Goal: Information Seeking & Learning: Check status

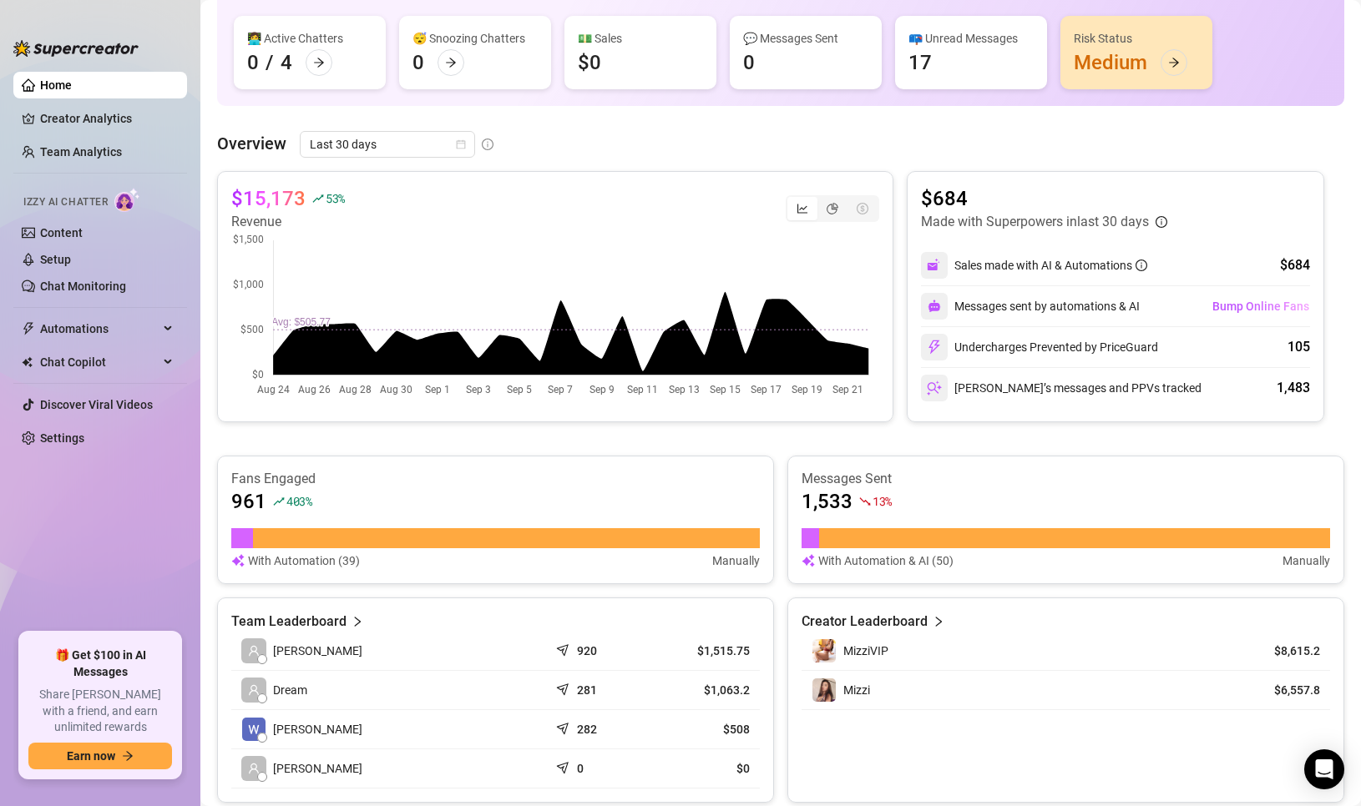
scroll to position [38, 0]
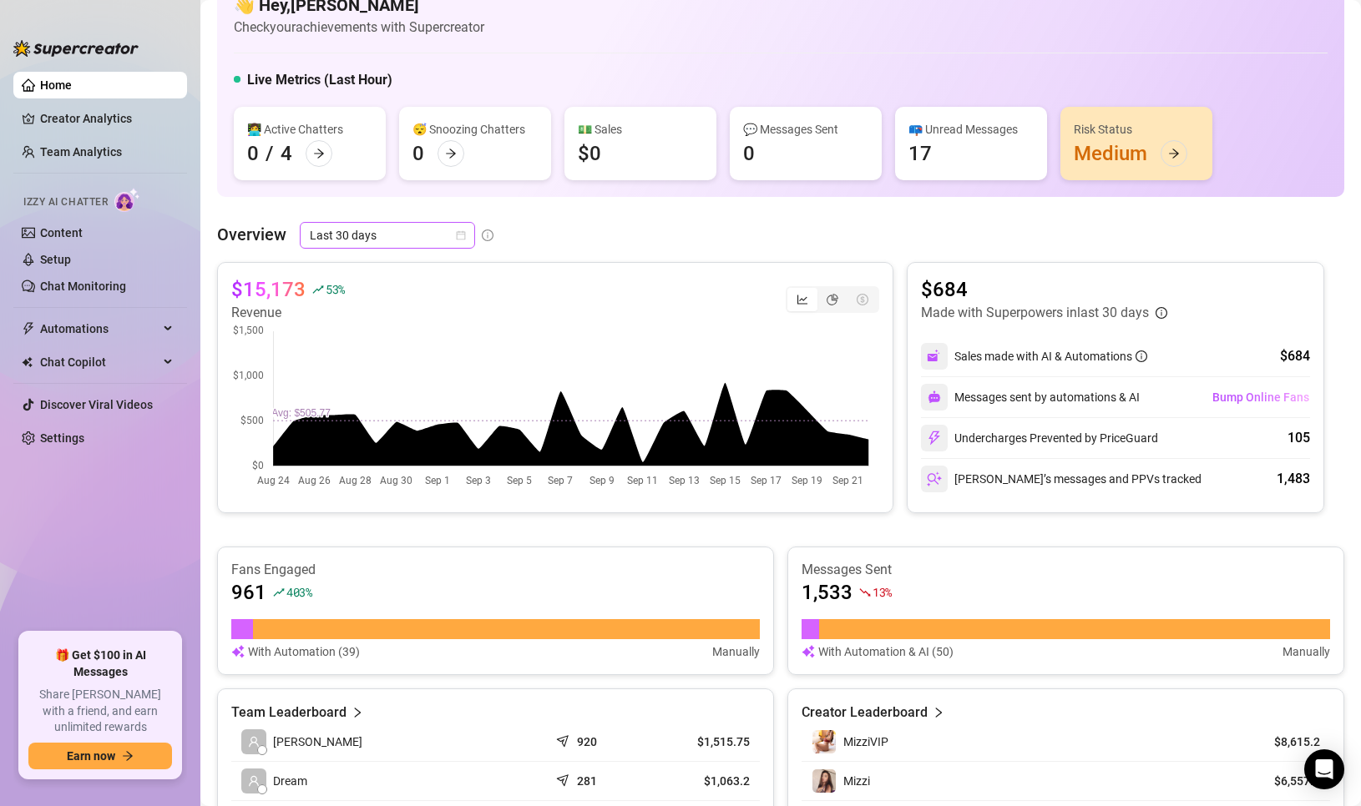
click at [425, 235] on span "Last 30 days" at bounding box center [387, 235] width 155 height 25
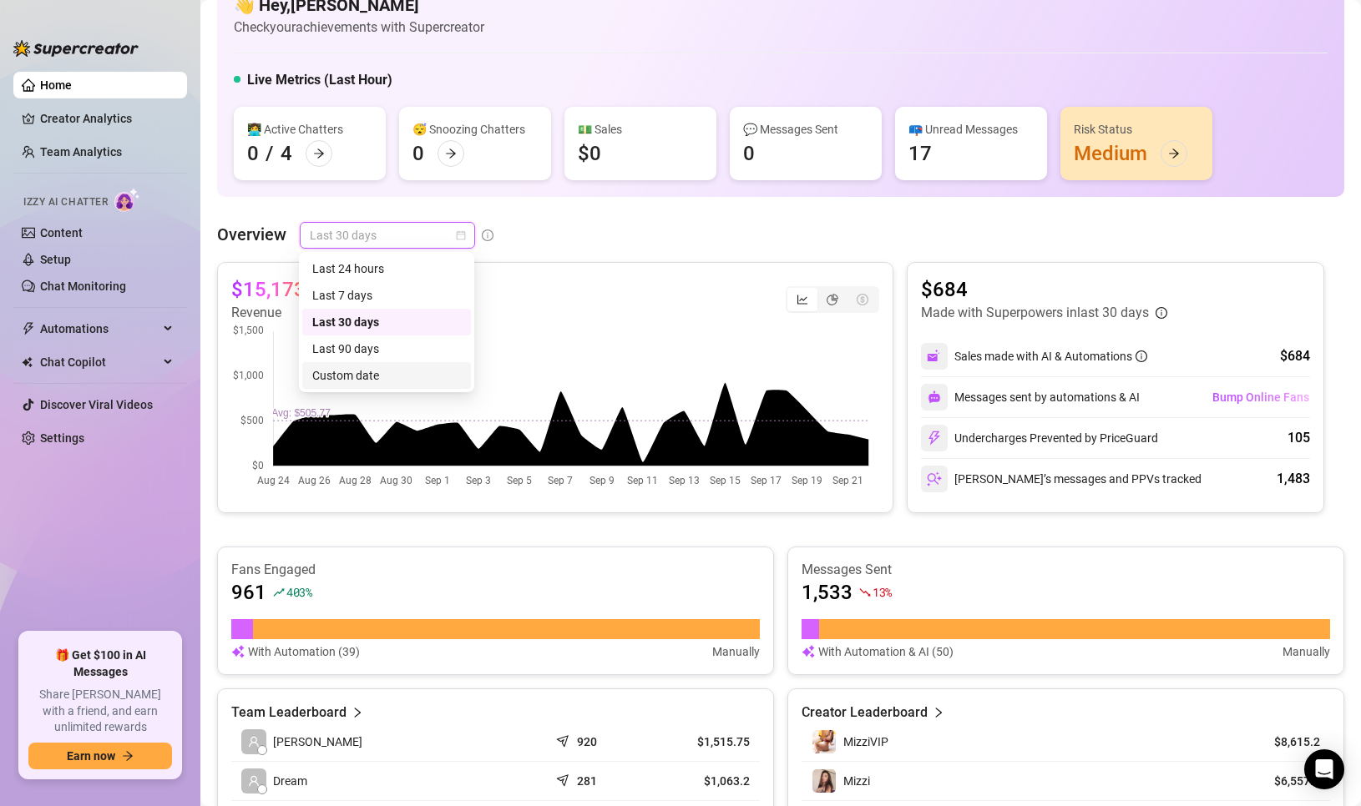
click at [378, 372] on div "Custom date" at bounding box center [386, 375] width 149 height 18
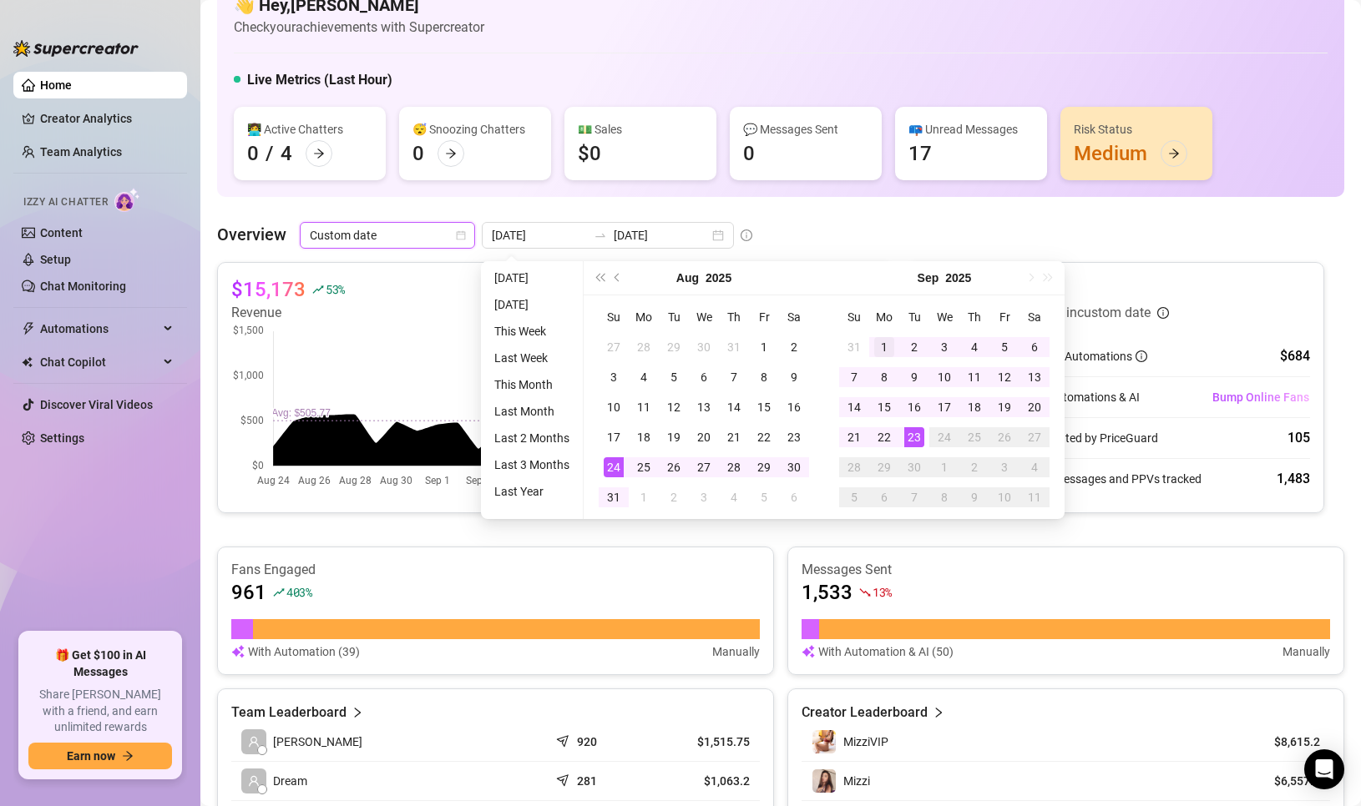
type input "2025-09-01"
click at [882, 343] on div "1" at bounding box center [884, 347] width 20 height 20
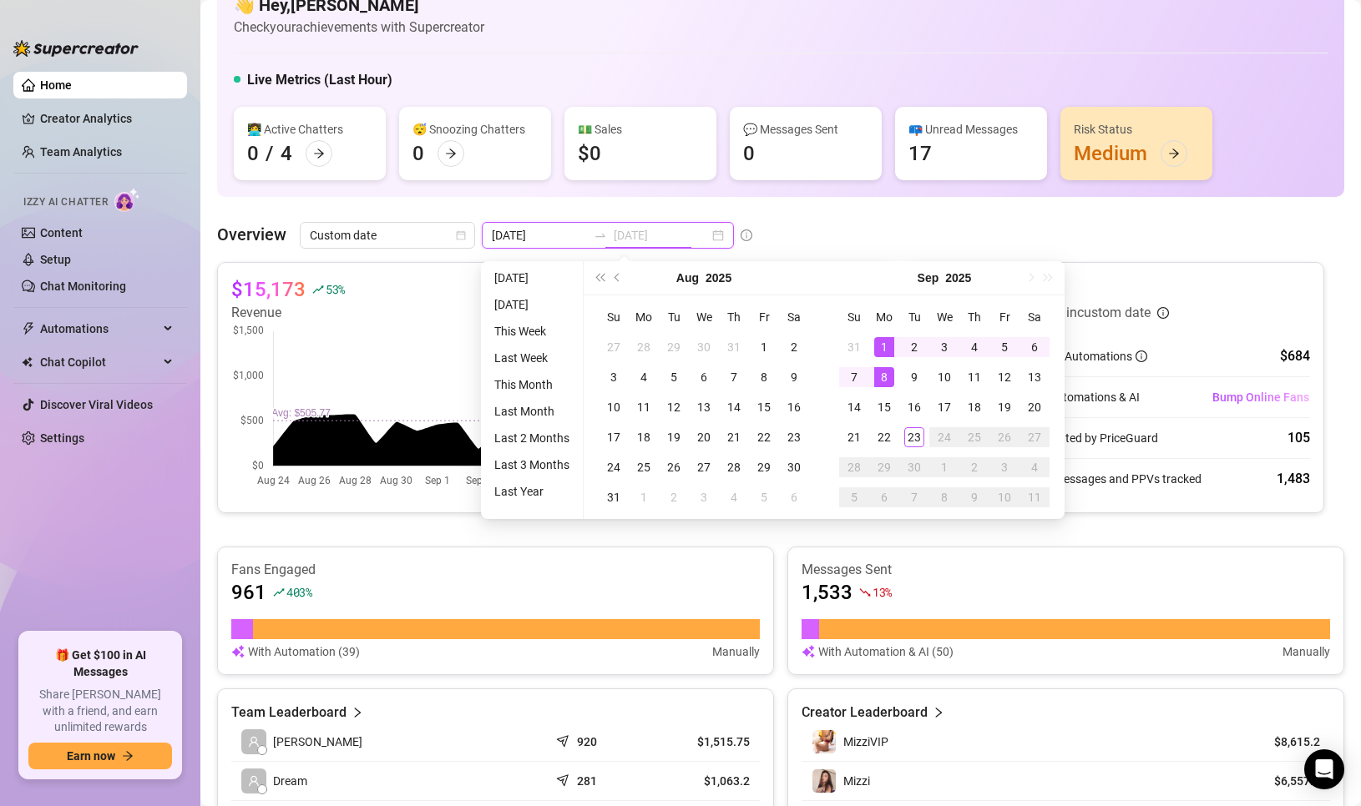
type input "2025-09-23"
click at [916, 437] on div "23" at bounding box center [914, 437] width 20 height 20
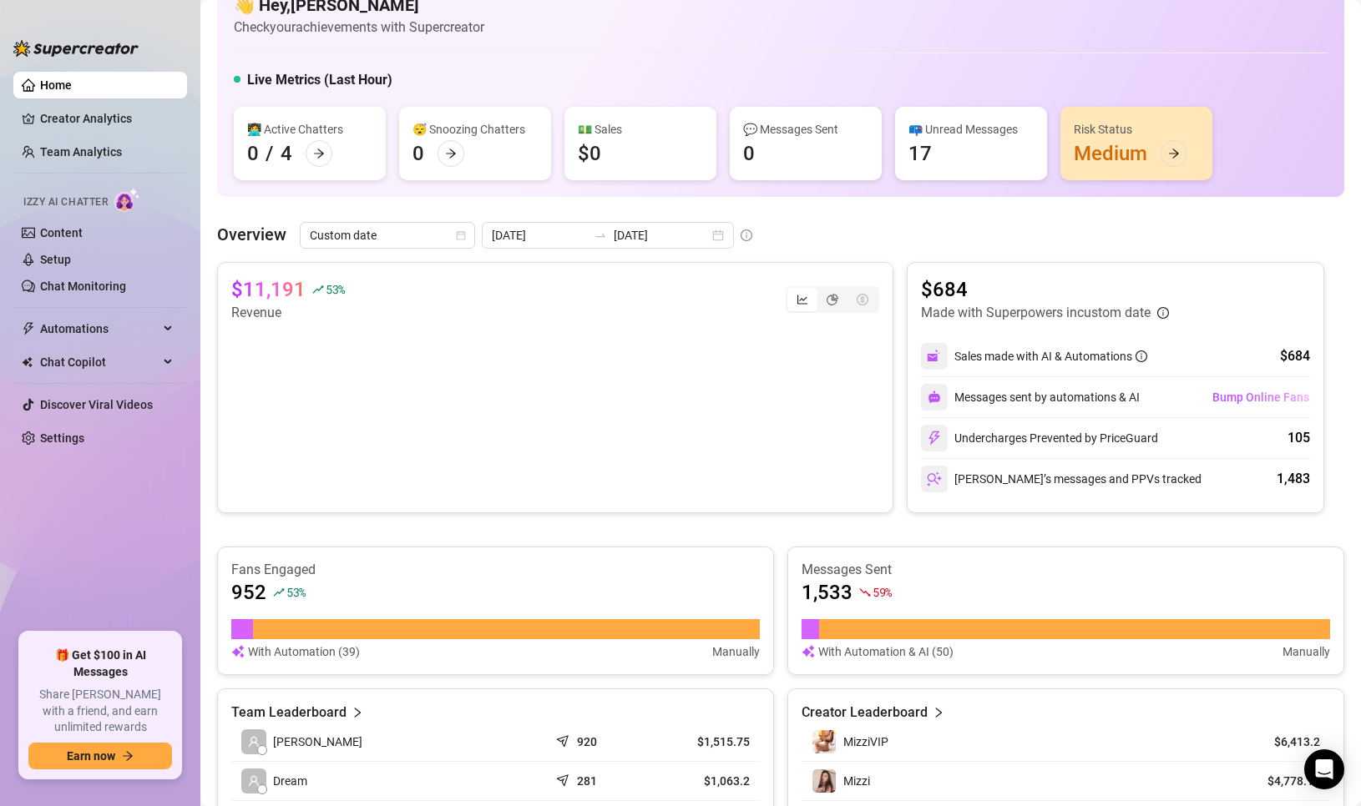
click at [87, 505] on ul "Home Creator Analytics Team Analytics Izzy AI Chatter Content Setup Chat Monito…" at bounding box center [100, 345] width 174 height 561
click at [23, 564] on ul "Home Creator Analytics Team Analytics Izzy AI Chatter Content Setup Chat Monito…" at bounding box center [100, 345] width 174 height 561
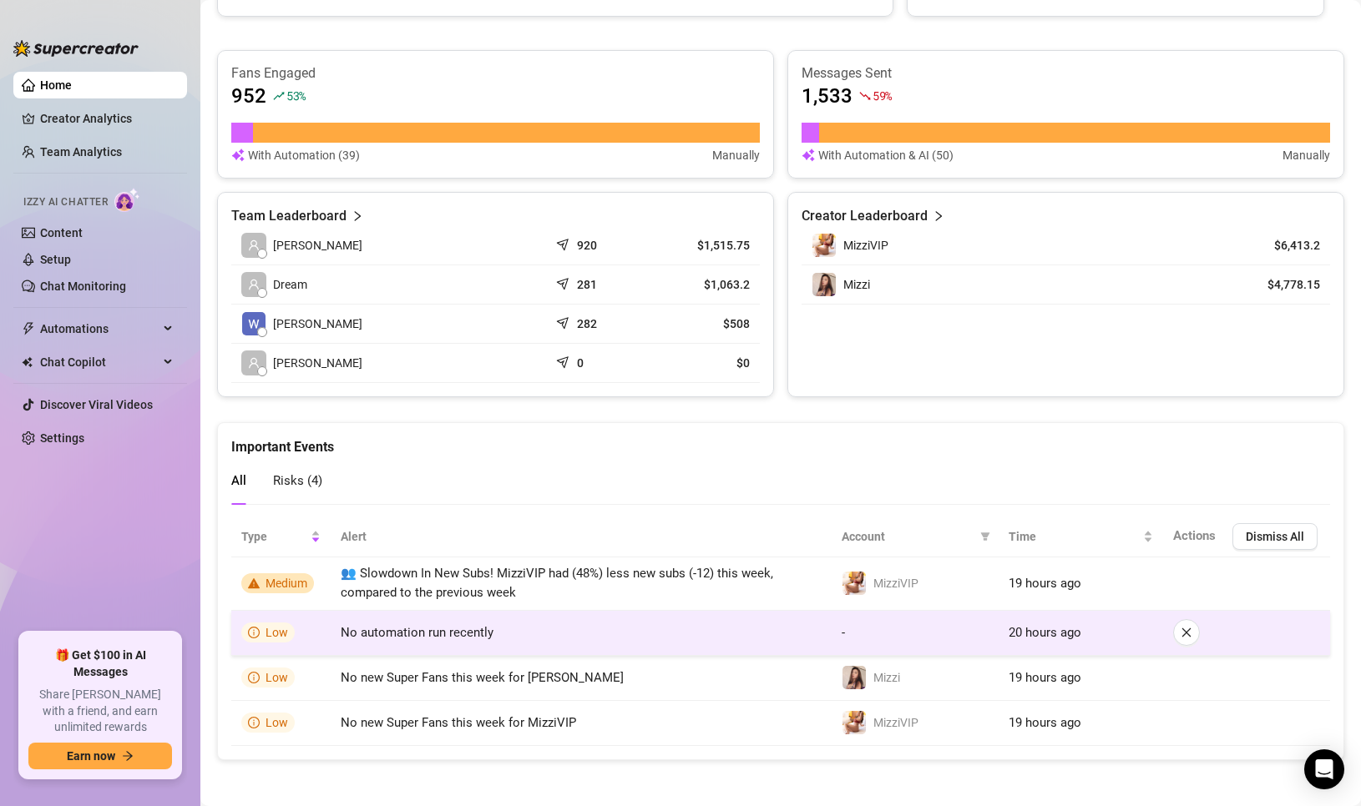
scroll to position [539, 0]
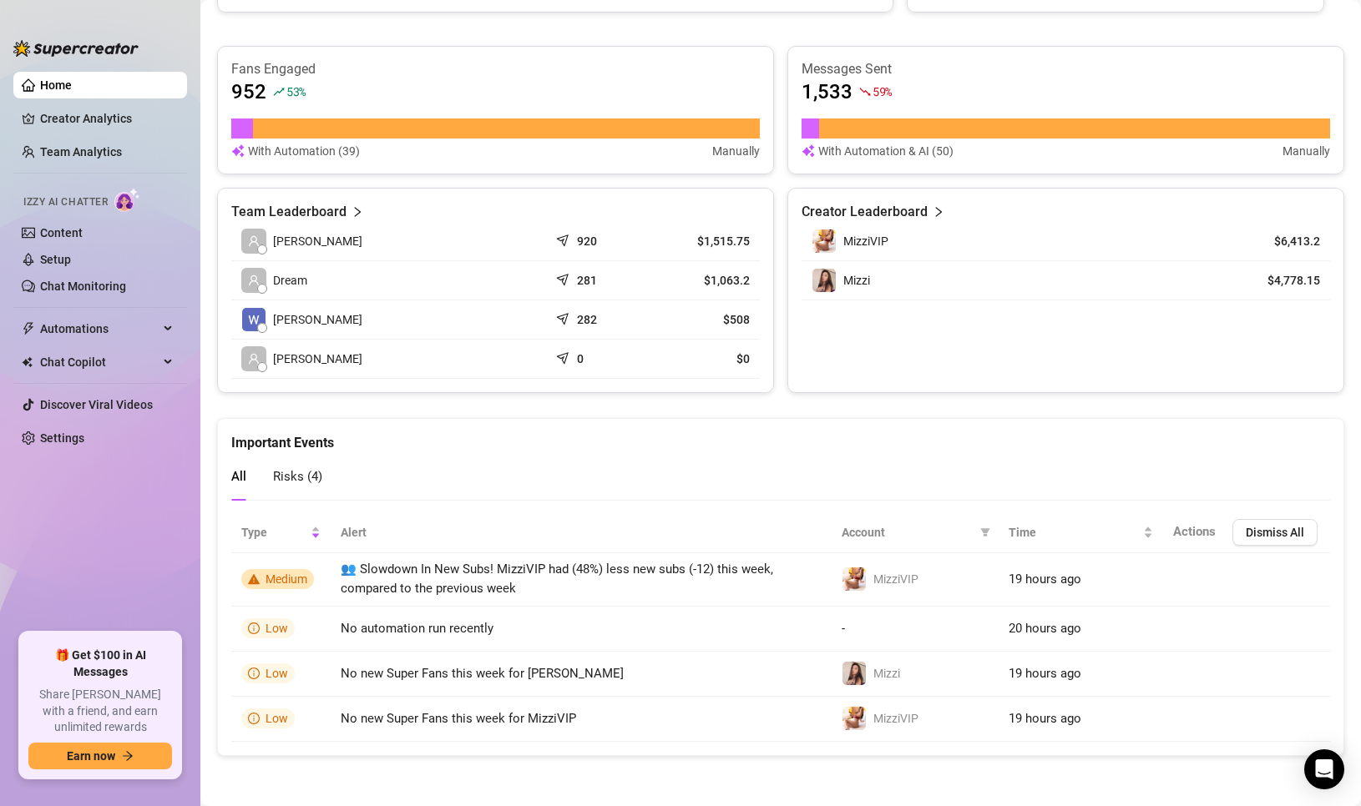
click at [683, 402] on div "👋 Hey, Faye Gutierrez Check your achievements with Supercreator Live Metrics (L…" at bounding box center [780, 114] width 1127 height 1284
click at [67, 121] on link "Creator Analytics" at bounding box center [107, 118] width 134 height 27
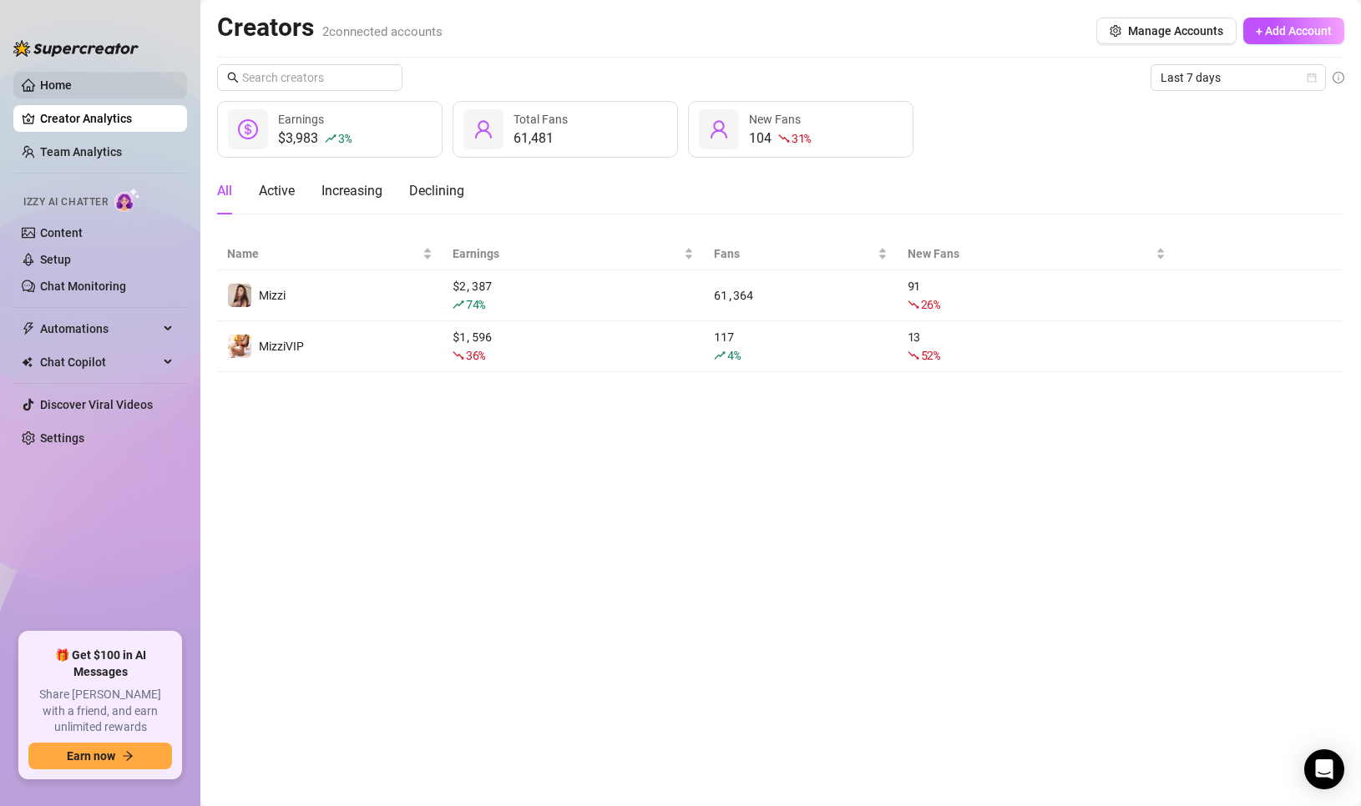
click at [72, 78] on link "Home" at bounding box center [56, 84] width 32 height 13
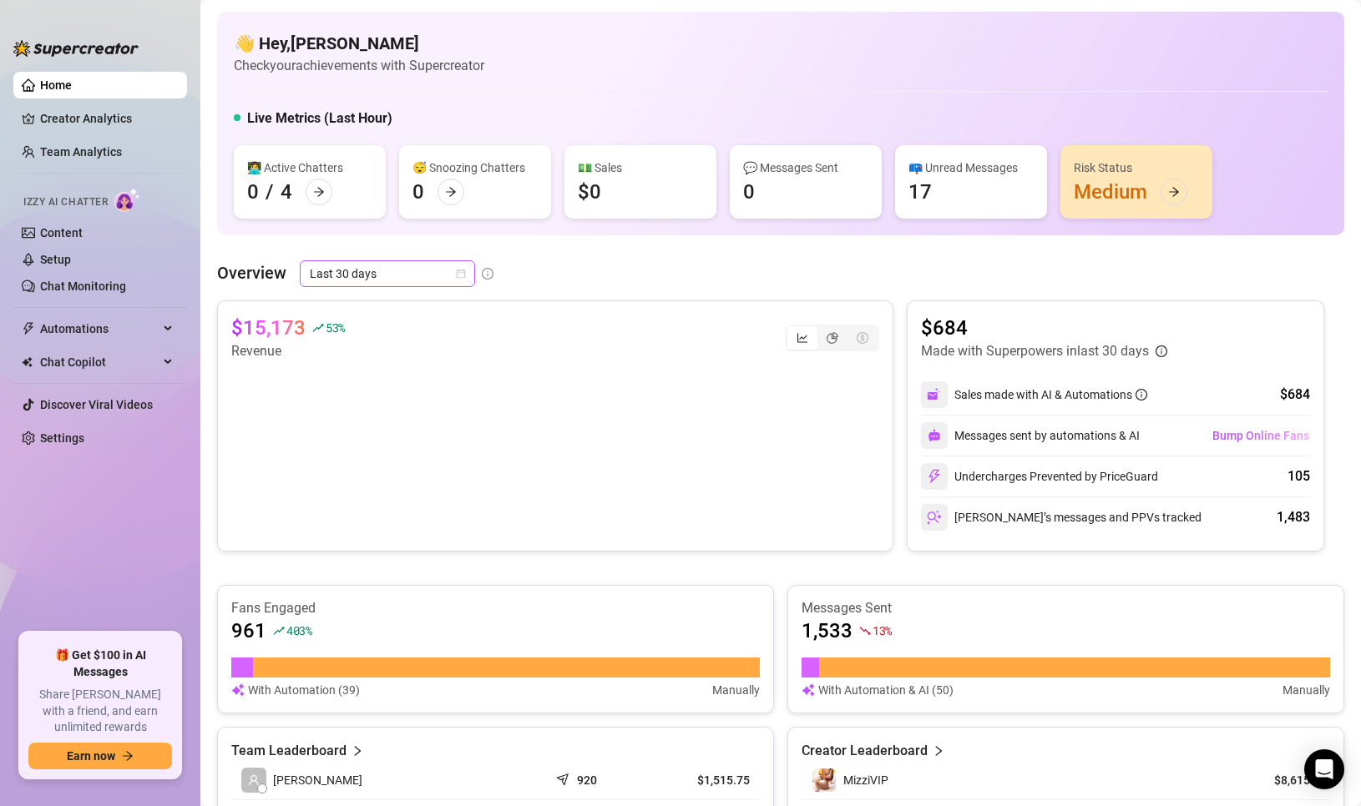
click at [417, 266] on span "Last 30 days" at bounding box center [387, 273] width 155 height 25
click at [372, 417] on div "Custom date" at bounding box center [386, 414] width 149 height 18
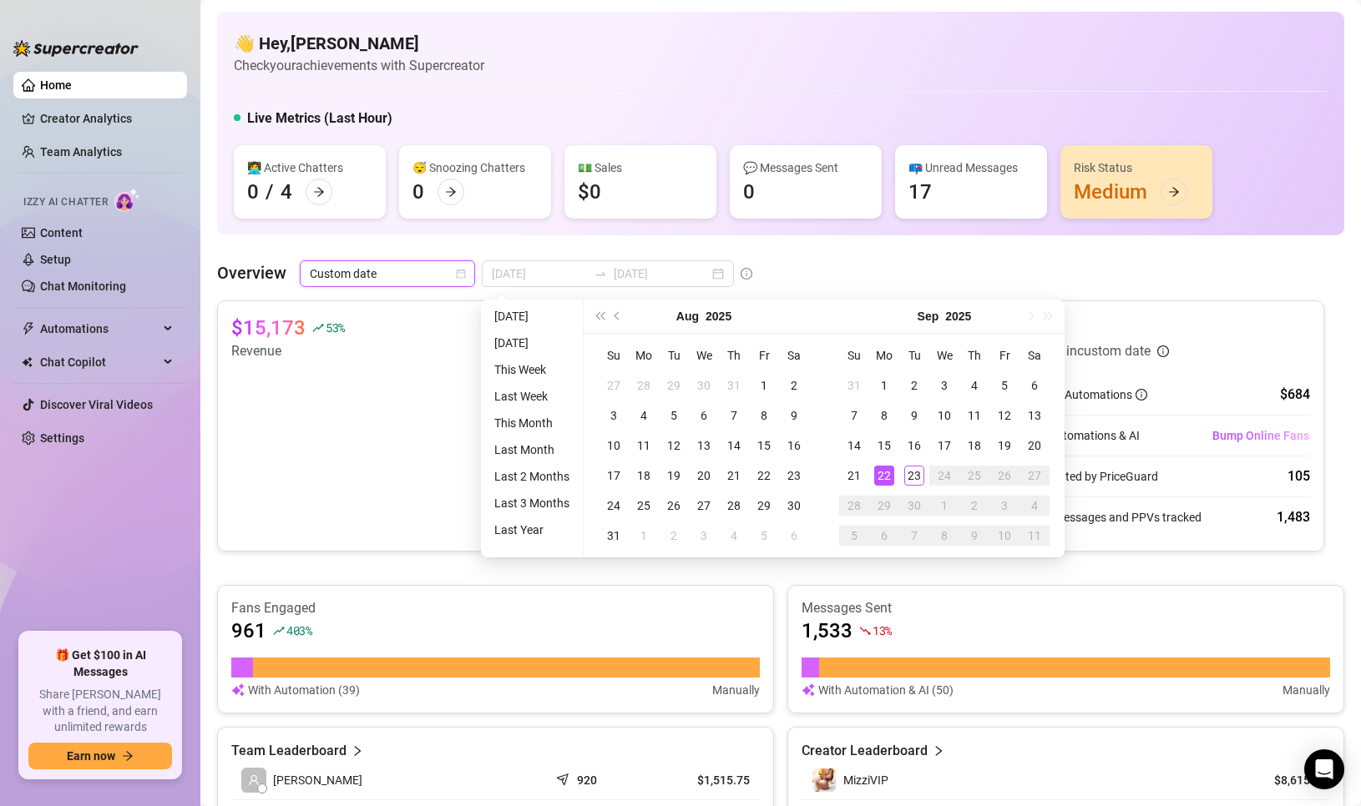
type input "2025-09-22"
type input "2025-08-24"
type input "2025-09-23"
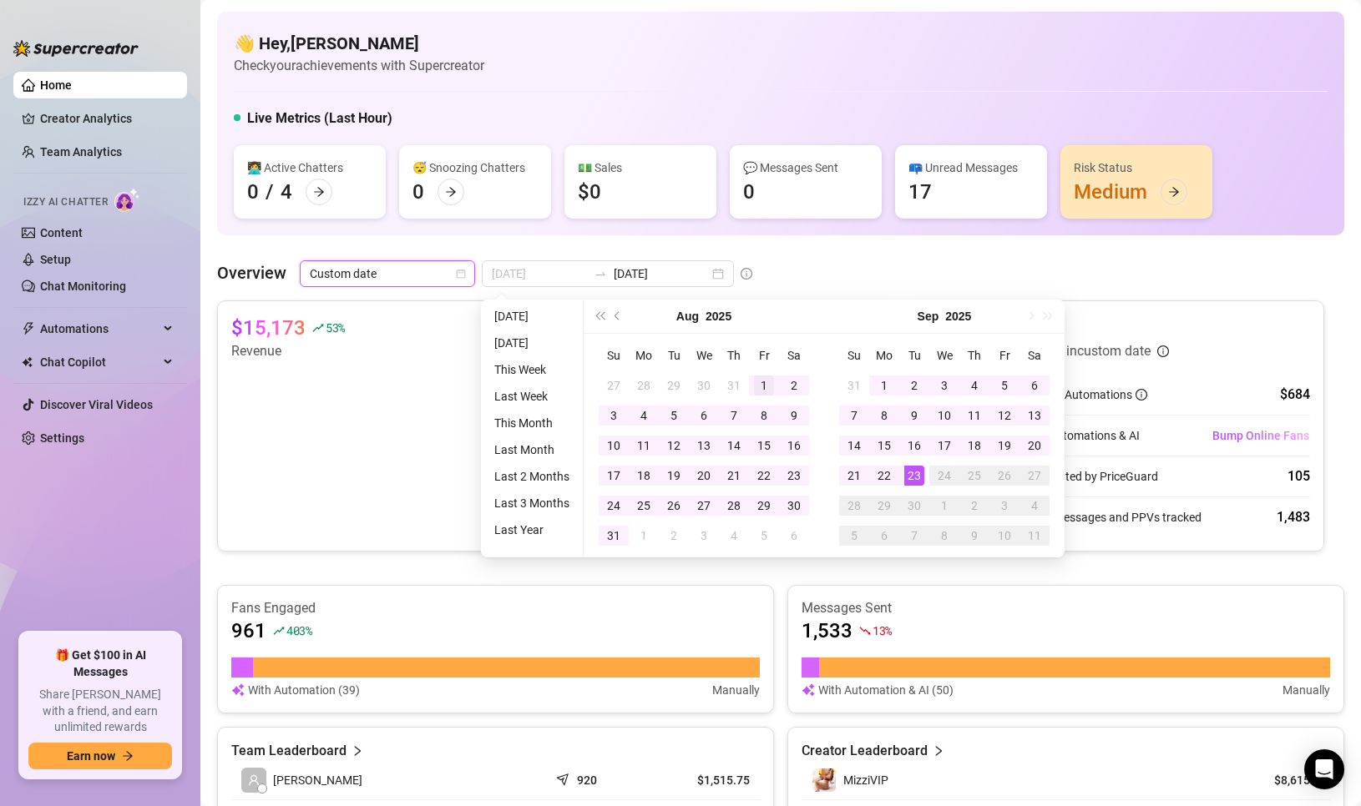
type input "2025-08-01"
click at [751, 379] on td "1" at bounding box center [764, 386] width 30 height 30
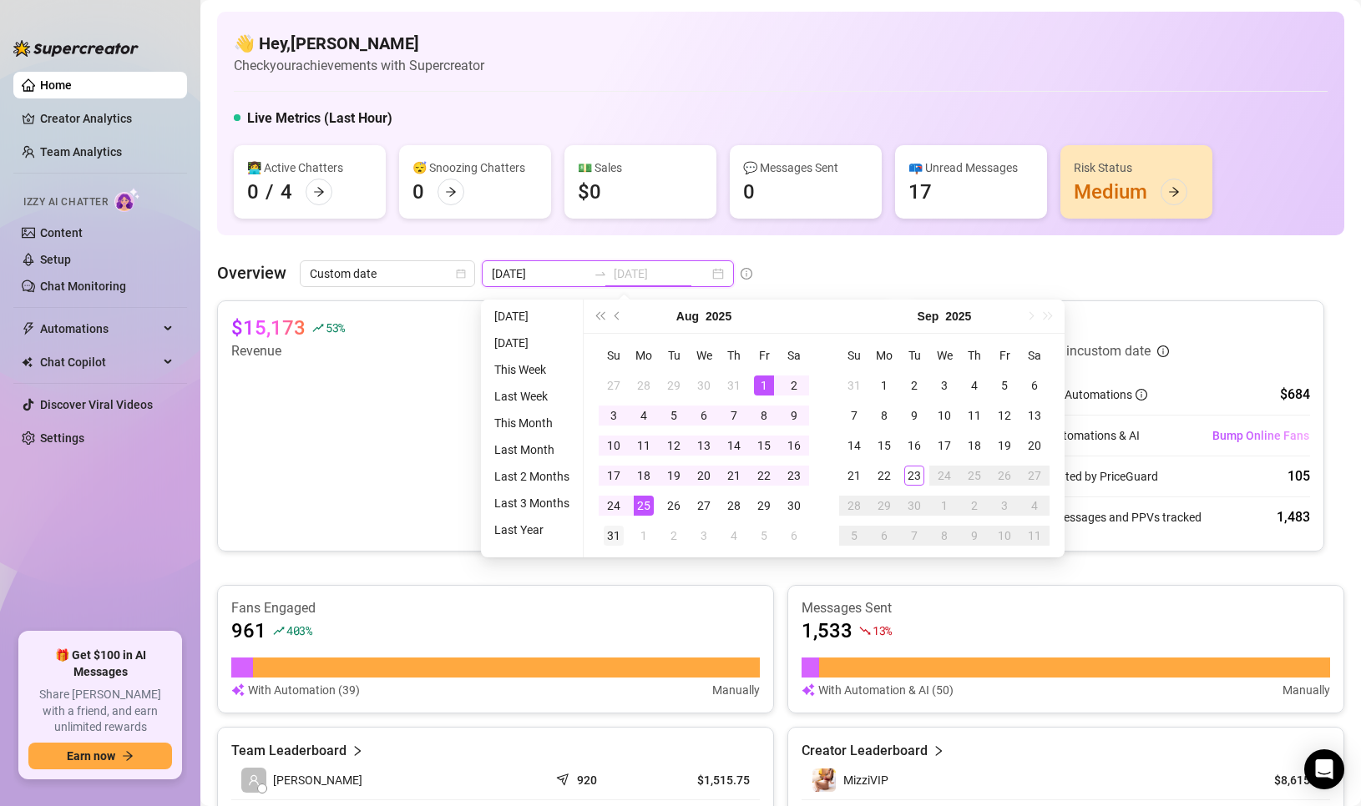
type input "2025-08-31"
click at [614, 530] on div "31" at bounding box center [614, 536] width 20 height 20
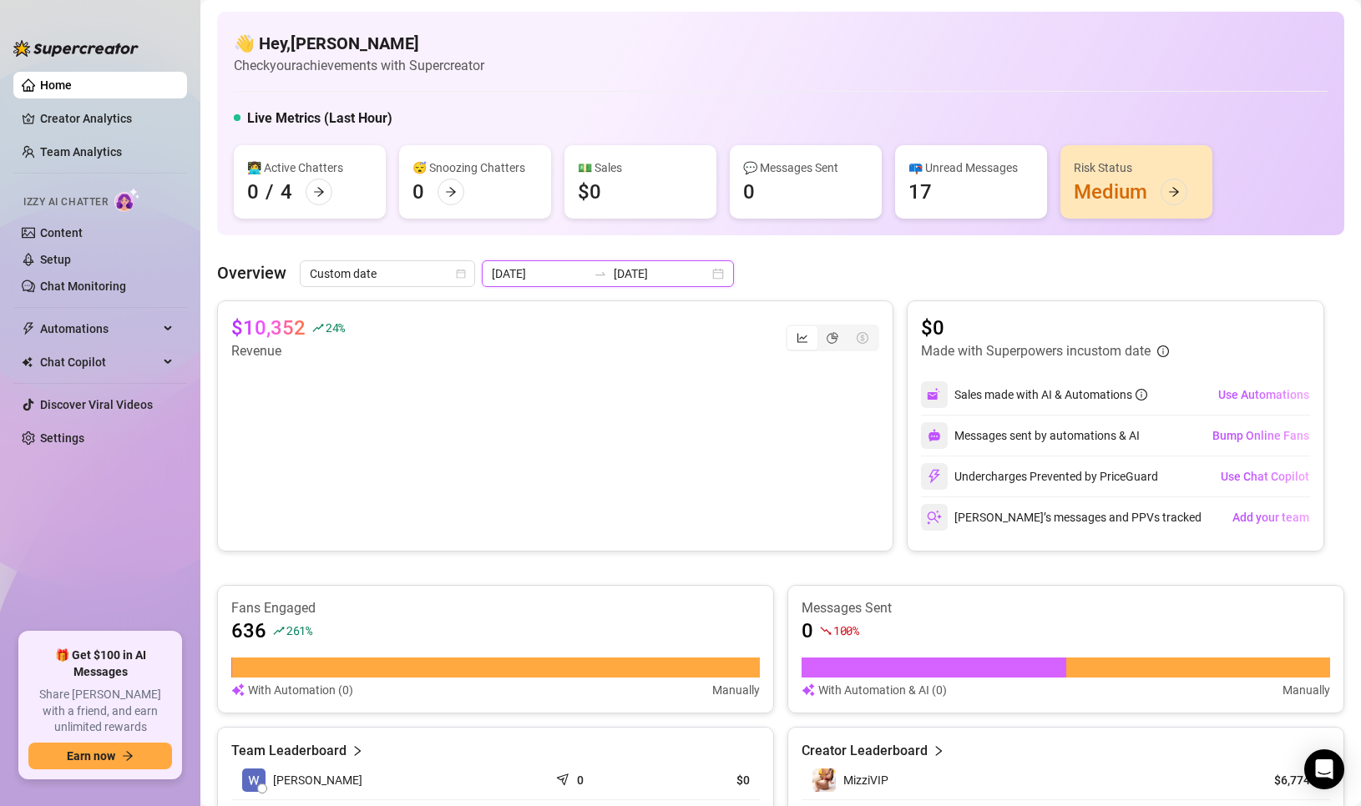
click at [566, 281] on input "2025-08-01" at bounding box center [539, 274] width 95 height 18
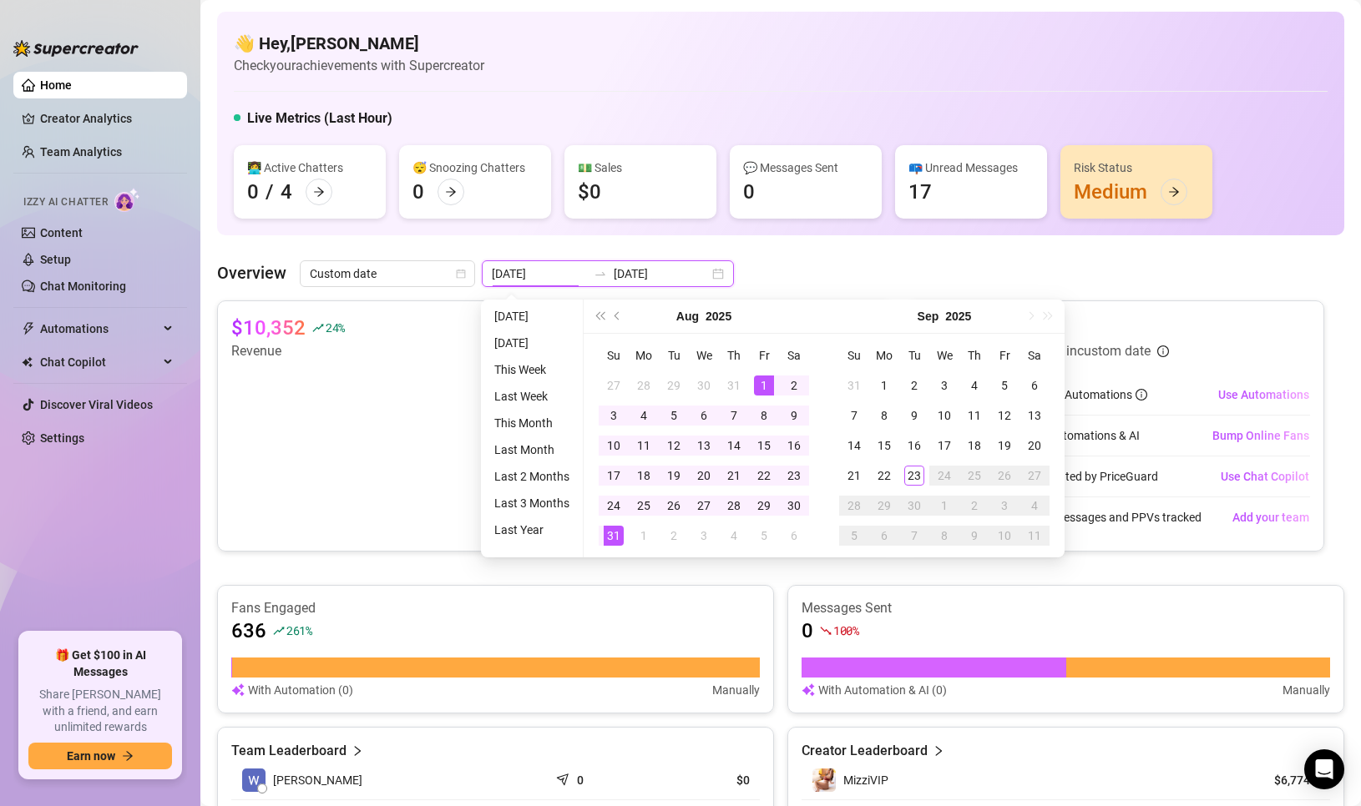
type input "2025-09-23"
type input "2025-08-01"
type input "2025-08-31"
click at [619, 315] on span "Previous month (PageUp)" at bounding box center [618, 316] width 8 height 8
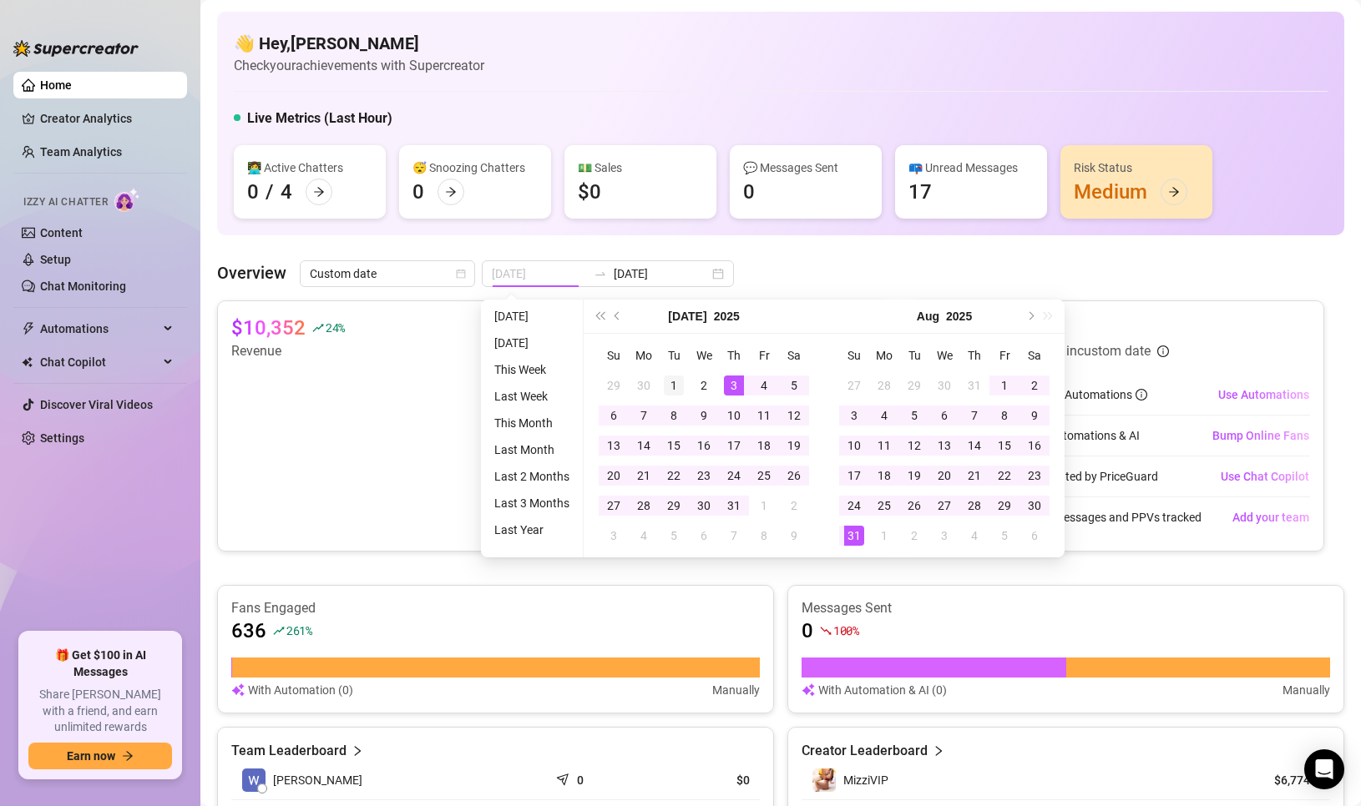
type input "2025-07-01"
click at [674, 381] on div "1" at bounding box center [674, 386] width 20 height 20
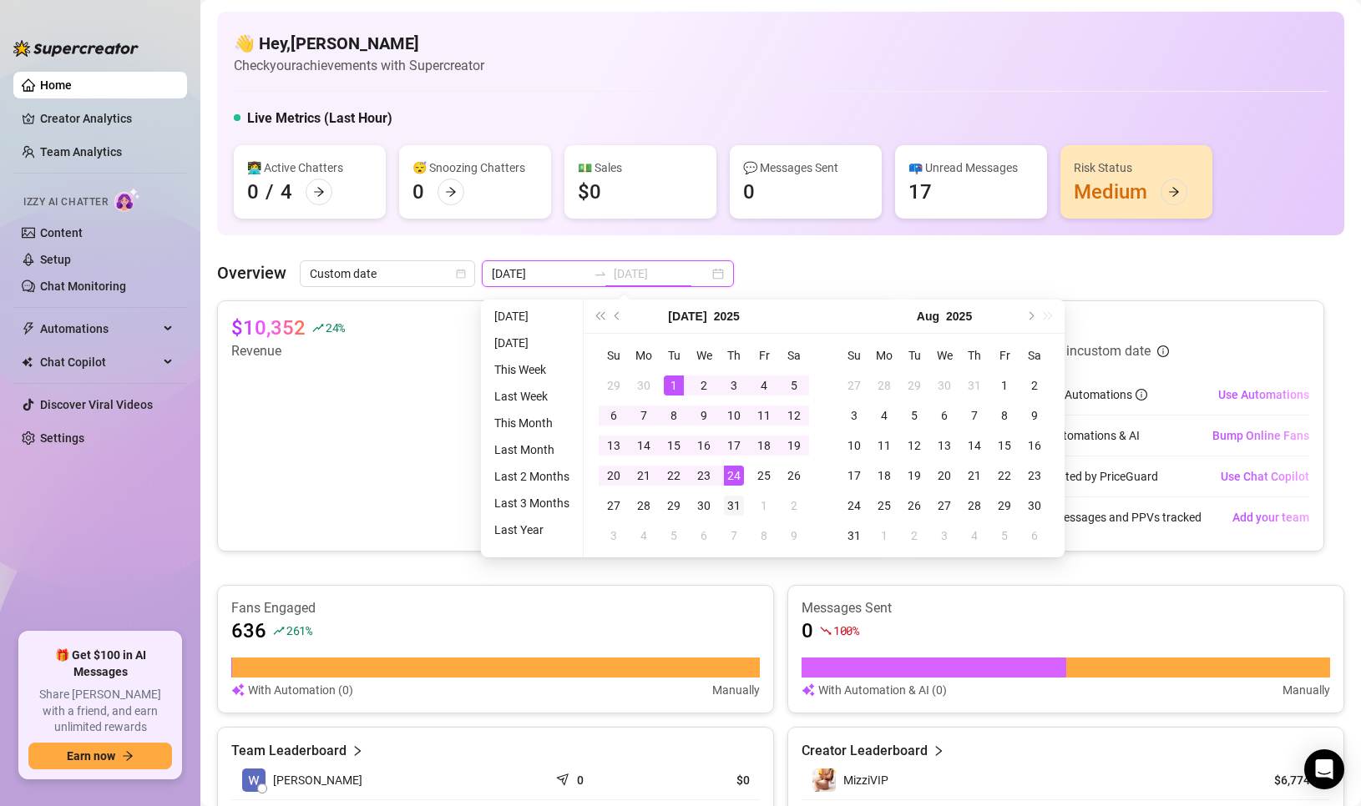
type input "2025-07-31"
click at [736, 501] on div "31" at bounding box center [734, 506] width 20 height 20
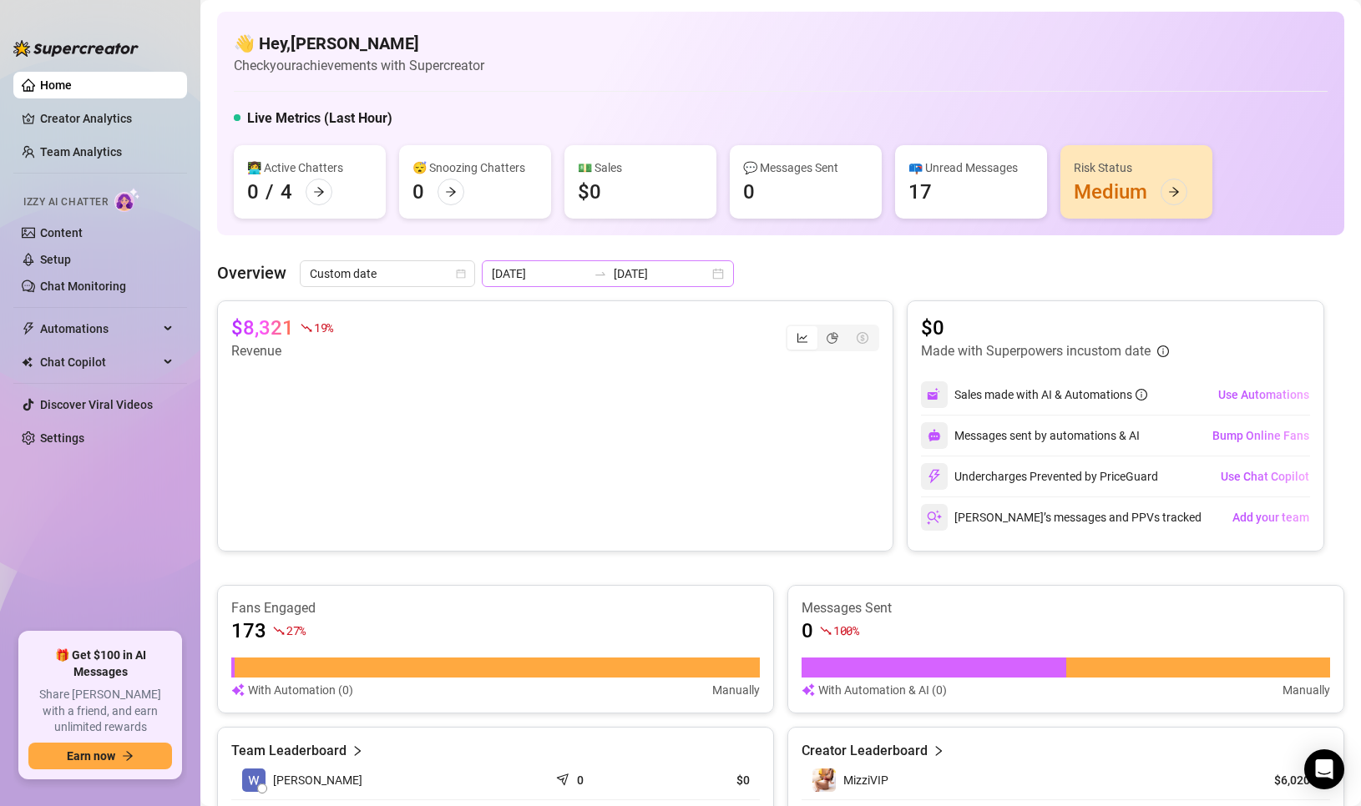
click at [705, 274] on div "2025-07-01 2025-07-31" at bounding box center [608, 273] width 252 height 27
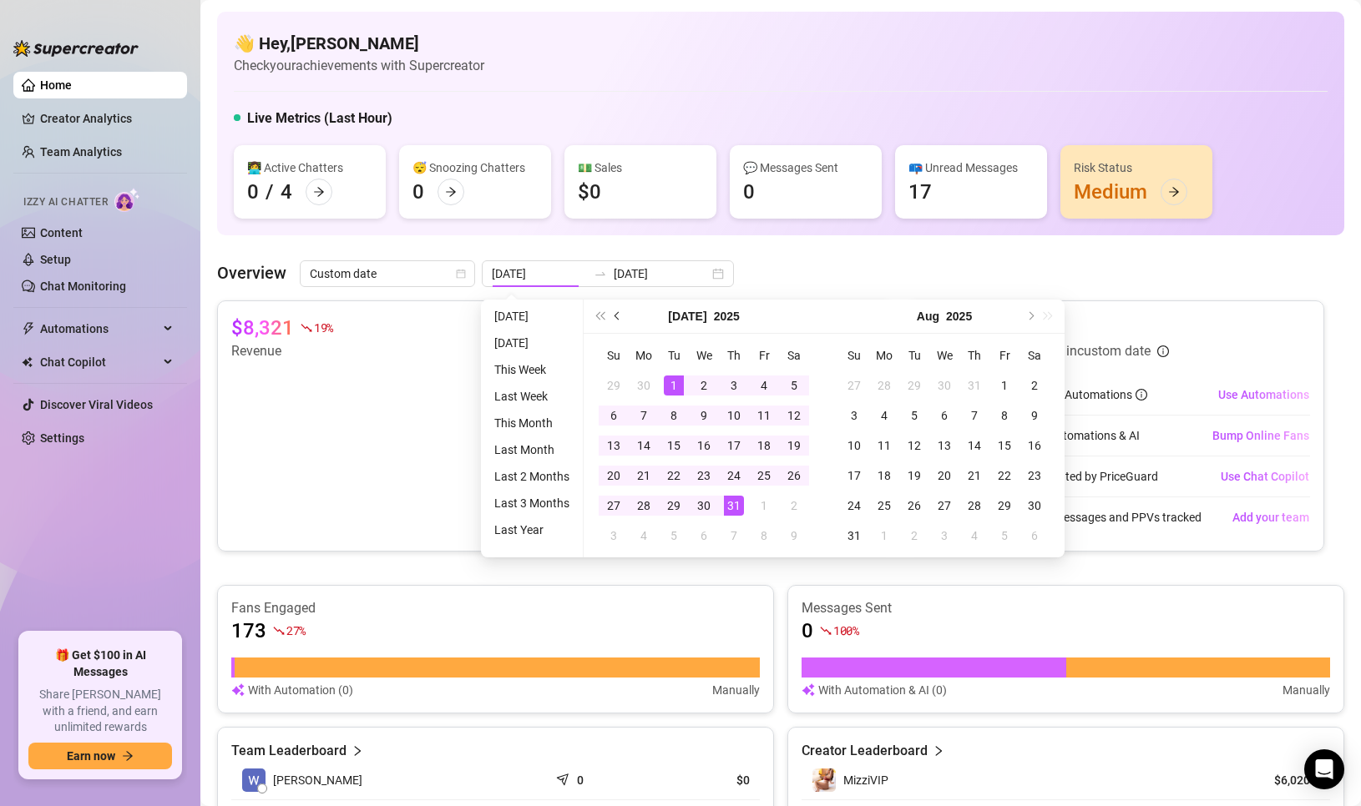
click at [614, 318] on button "Previous month (PageUp)" at bounding box center [618, 316] width 18 height 33
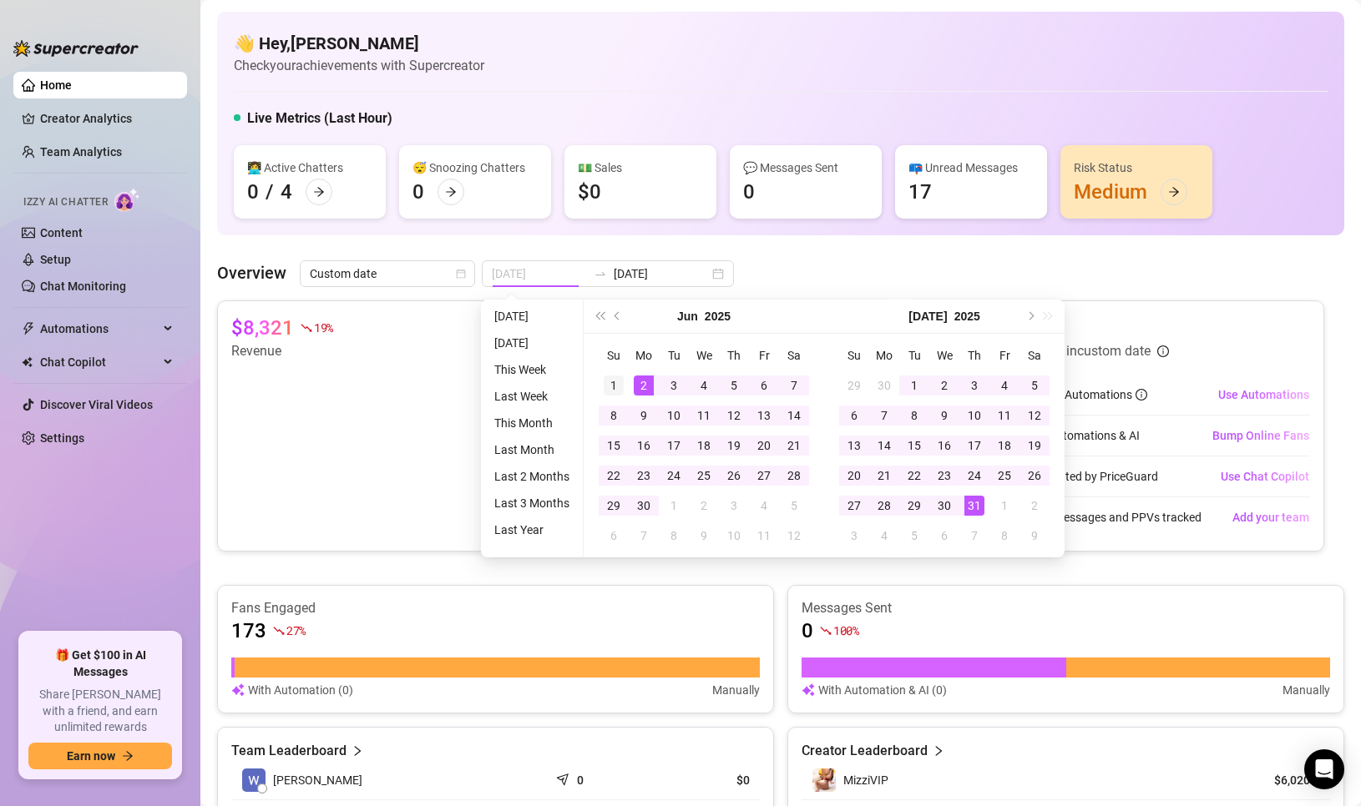
type input "2025-06-01"
click at [614, 380] on div "1" at bounding box center [614, 386] width 20 height 20
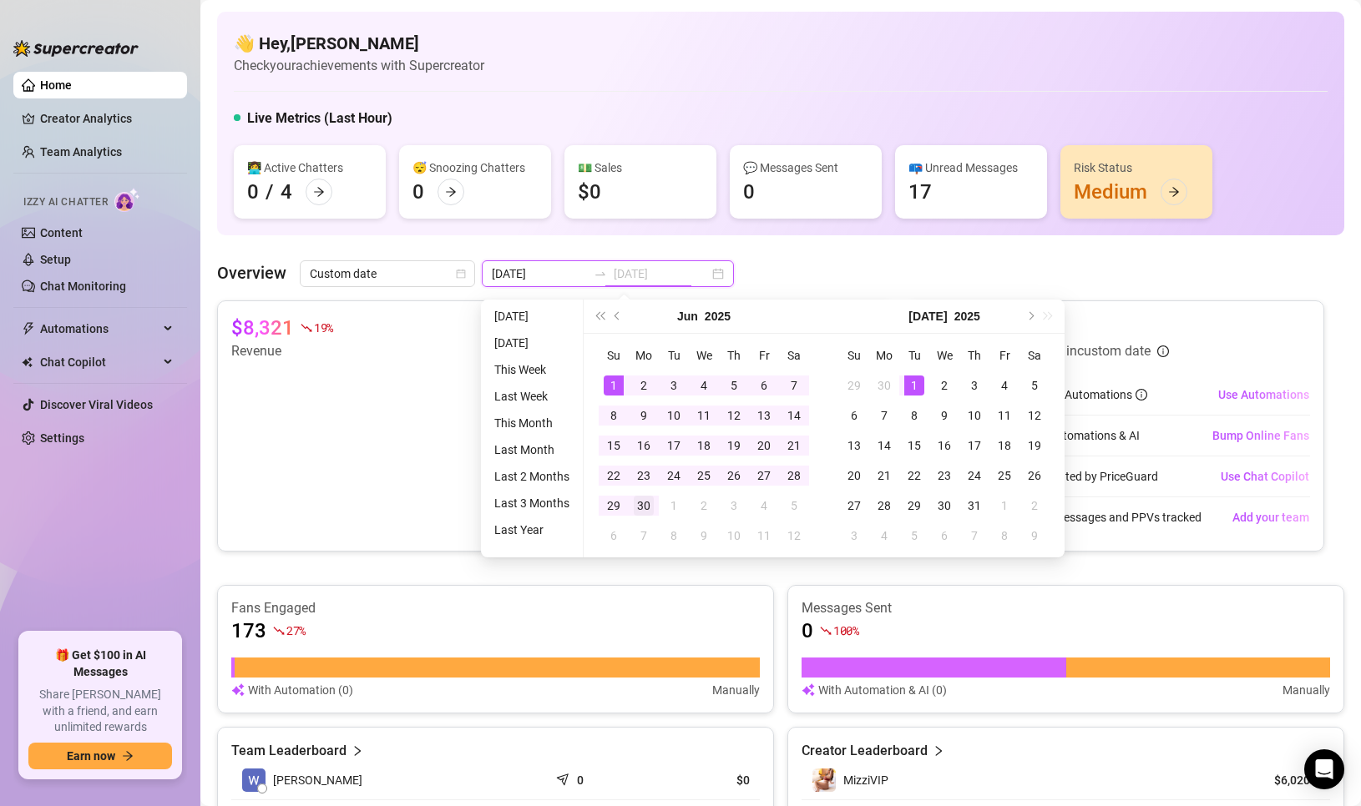
type input "2025-06-30"
click at [649, 505] on div "30" at bounding box center [644, 506] width 20 height 20
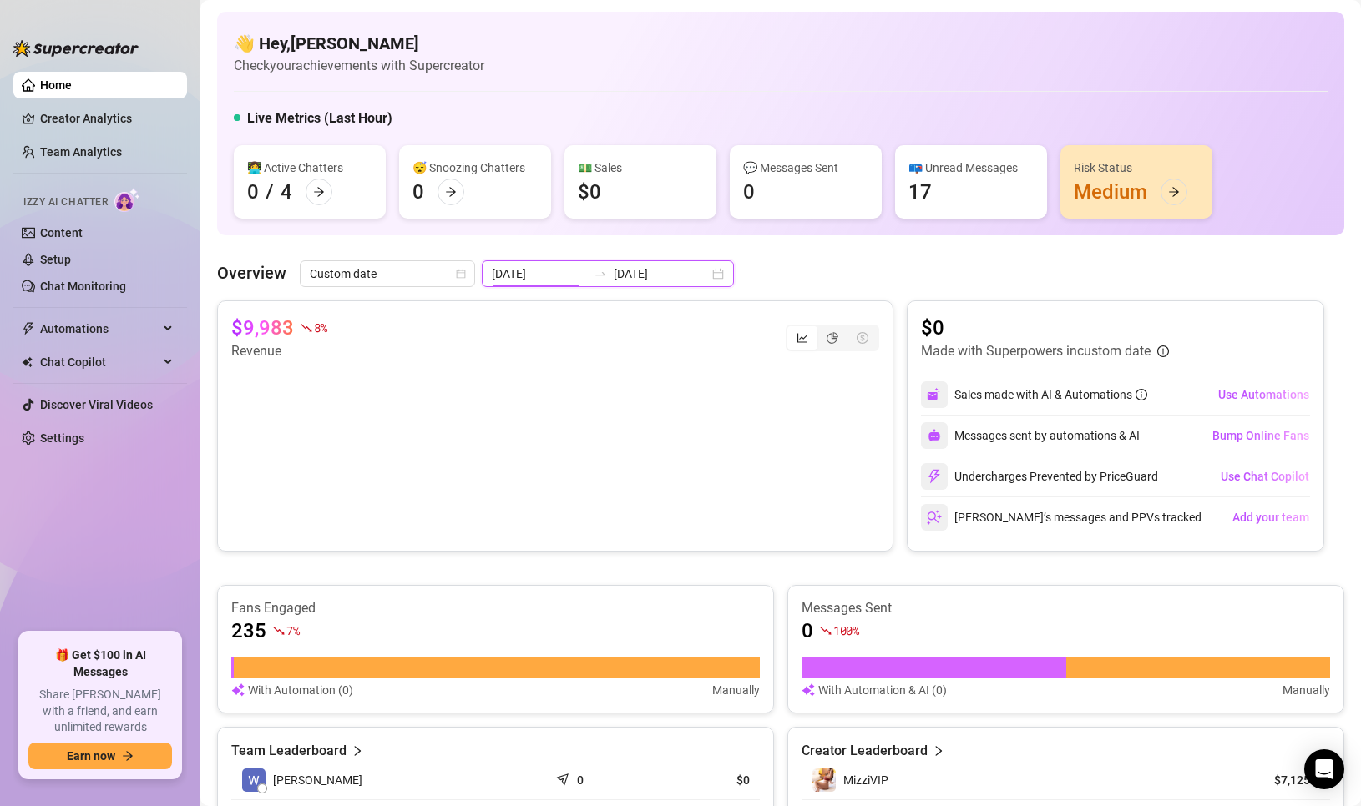
click at [551, 275] on input "2025-06-01" at bounding box center [539, 274] width 95 height 18
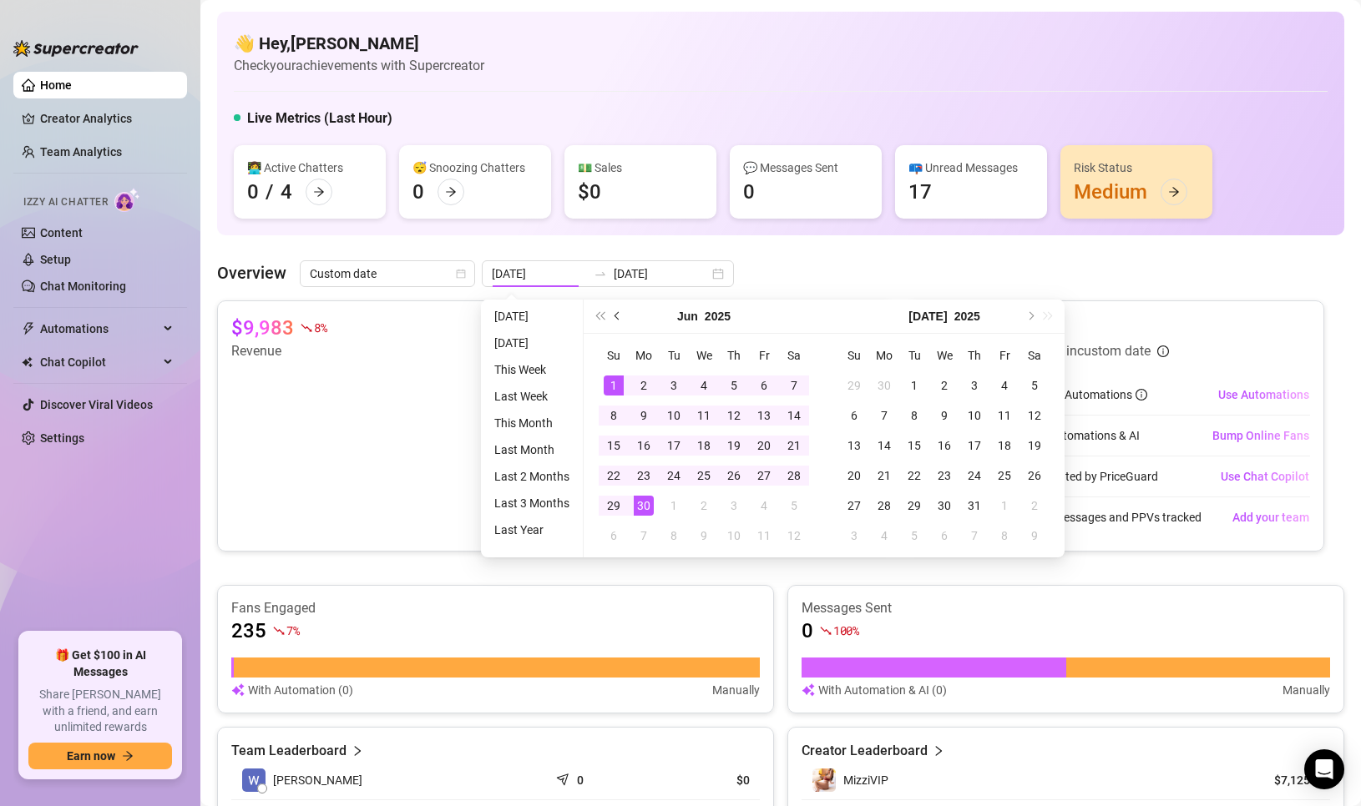
click at [610, 318] on button "Previous month (PageUp)" at bounding box center [618, 316] width 18 height 33
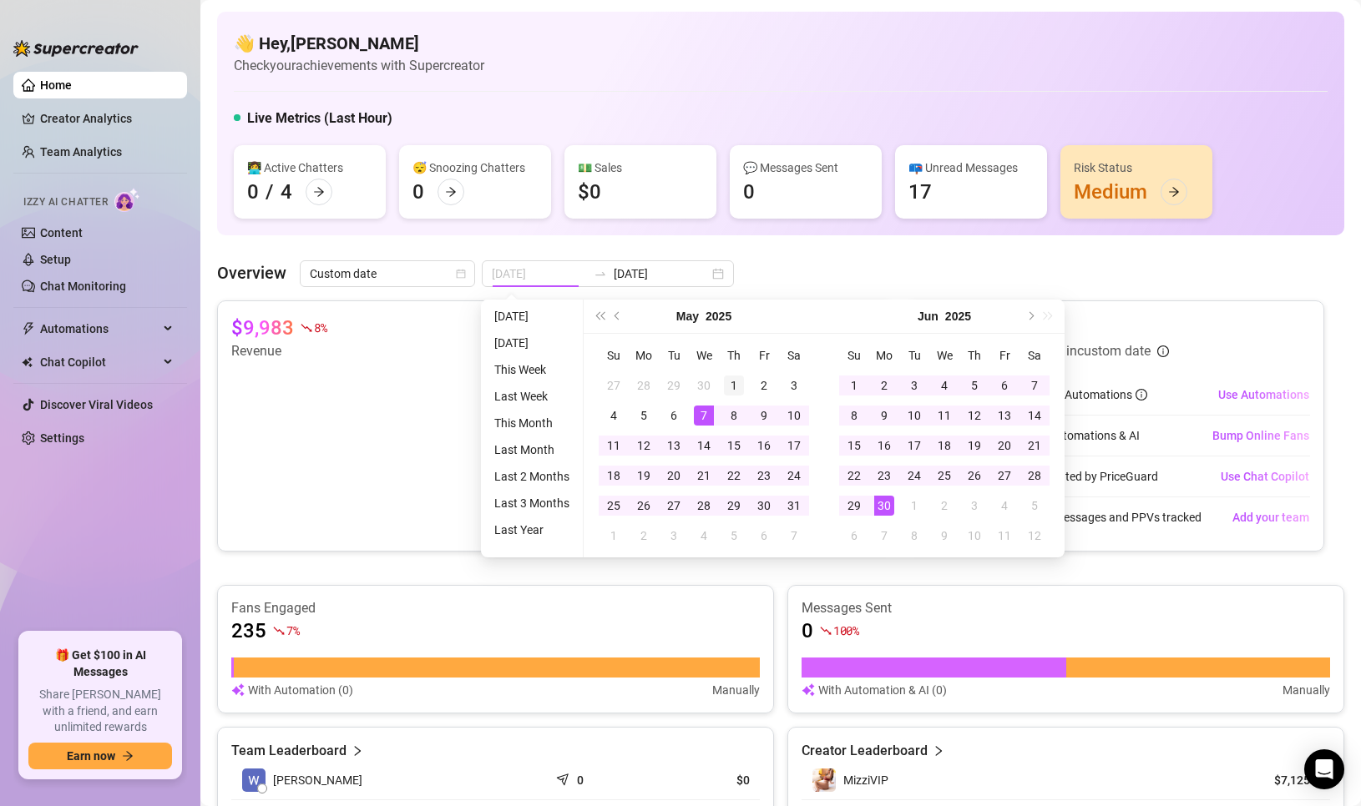
type input "2025-05-01"
drag, startPoint x: 736, startPoint y: 377, endPoint x: 735, endPoint y: 417, distance: 40.9
click at [736, 377] on div "1" at bounding box center [734, 386] width 20 height 20
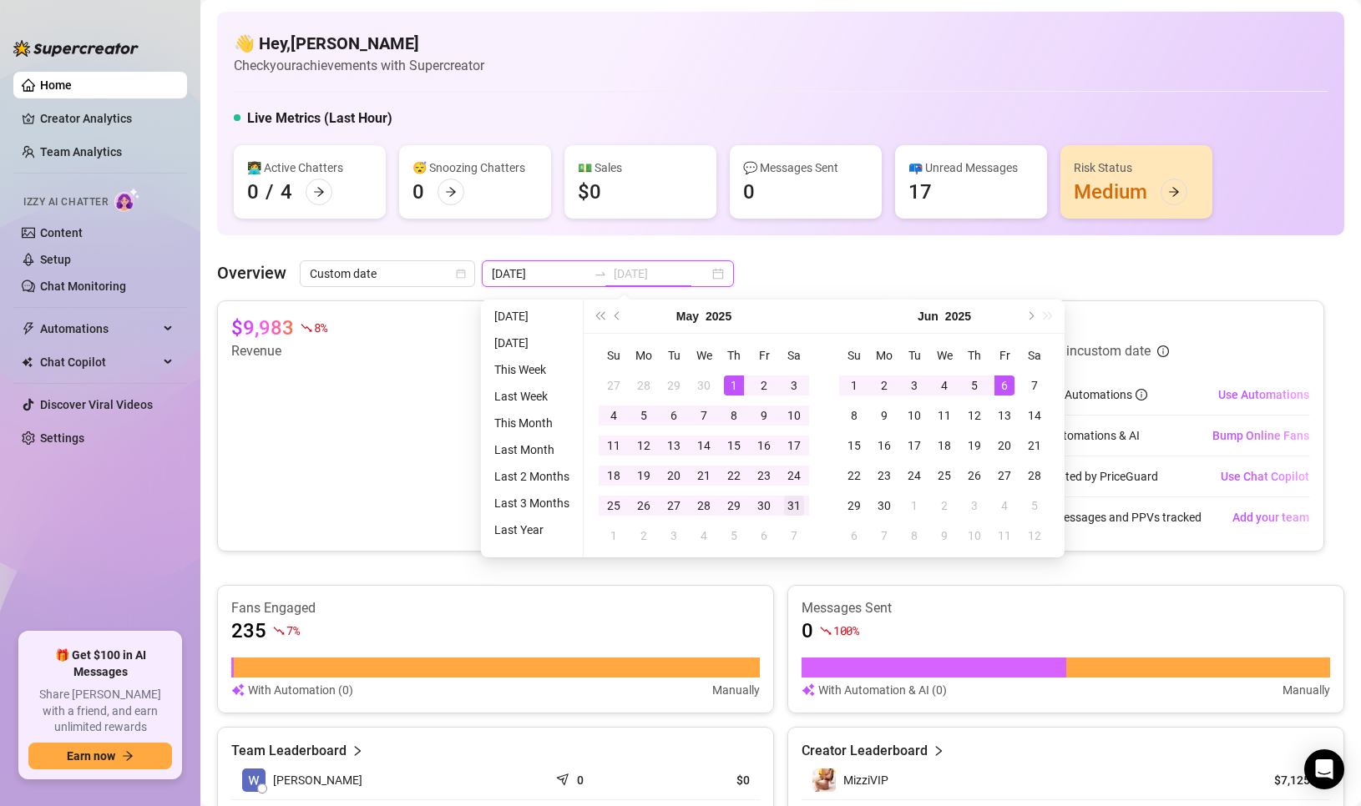
type input "2025-05-31"
click at [796, 501] on div "31" at bounding box center [794, 506] width 20 height 20
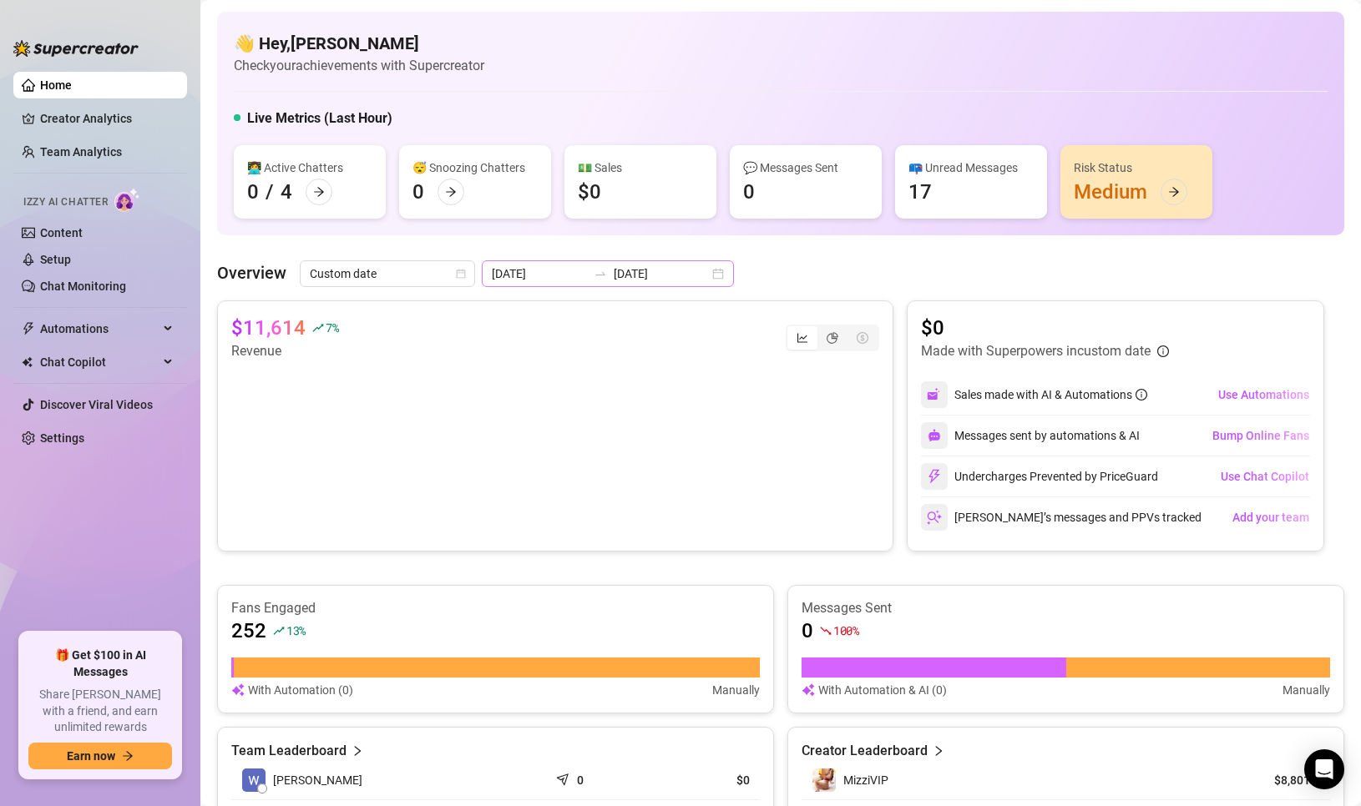
click at [705, 275] on div "2025-05-01 2025-05-31" at bounding box center [608, 273] width 252 height 27
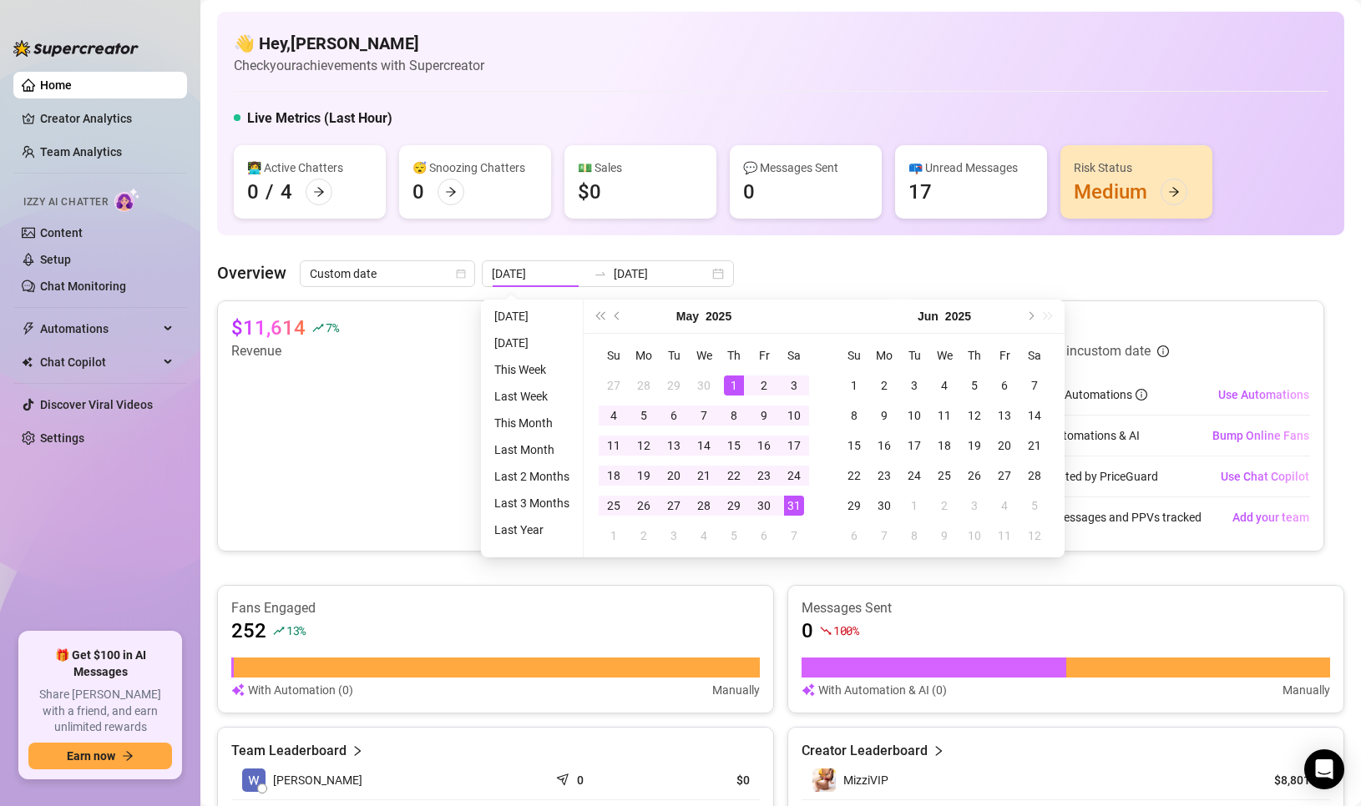
click at [1046, 315] on div "Jun 2025" at bounding box center [944, 317] width 240 height 34
click at [1033, 316] on button "Next month (PageDown)" at bounding box center [1029, 316] width 18 height 33
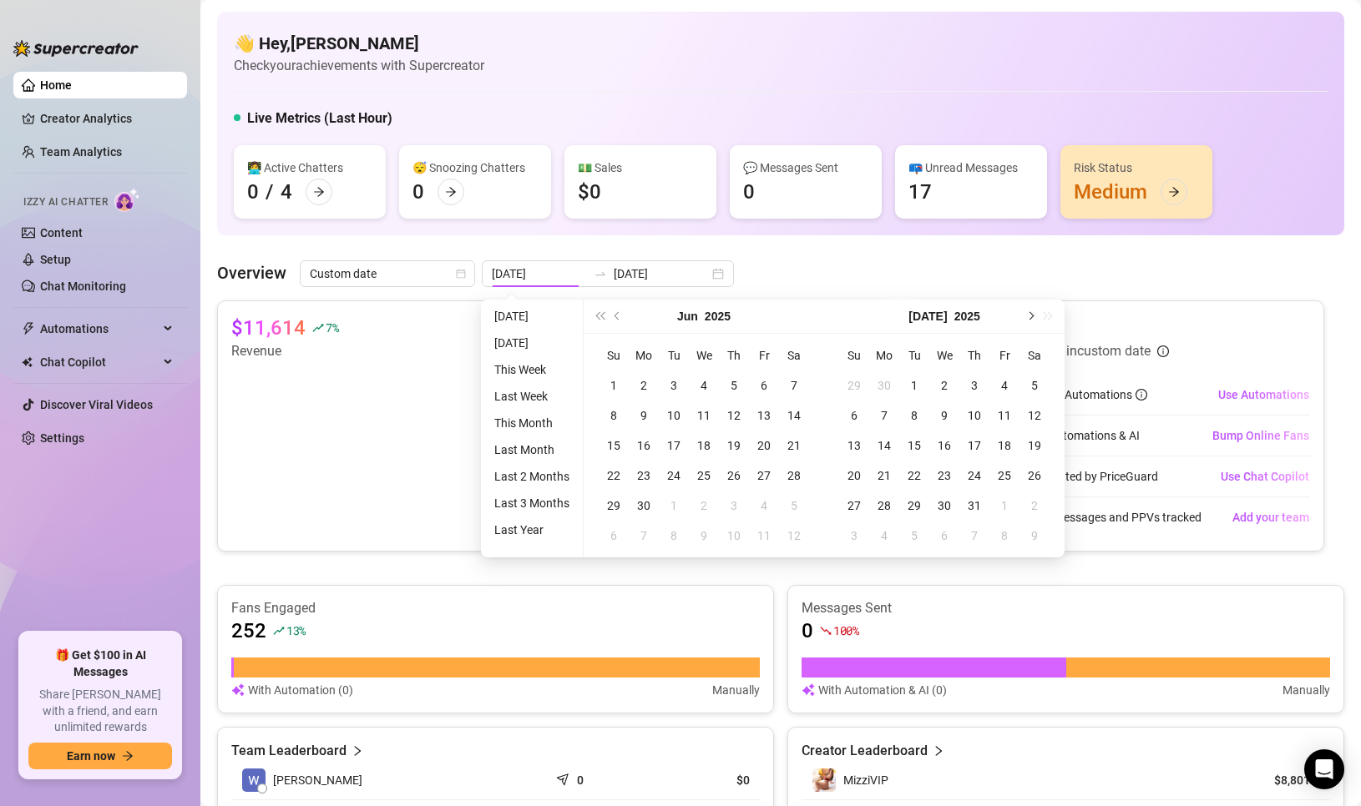
click at [1033, 316] on button "Next month (PageDown)" at bounding box center [1029, 316] width 18 height 33
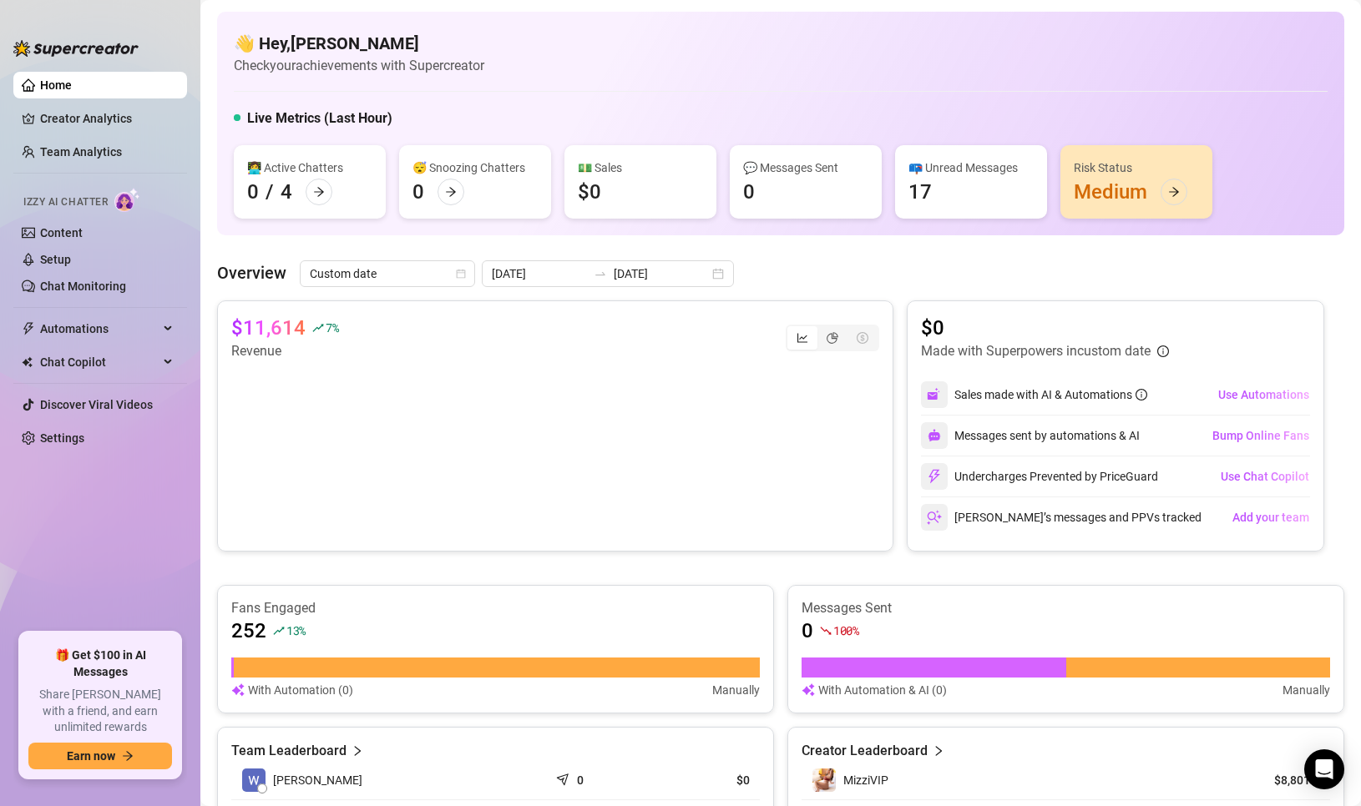
click at [992, 256] on div "👋 Hey, Faye Gutierrez Check your achievements with Supercreator Live Metrics (L…" at bounding box center [780, 654] width 1127 height 1284
click at [830, 337] on div "segmented control" at bounding box center [832, 337] width 30 height 23
click at [821, 329] on input "segmented control" at bounding box center [821, 329] width 0 height 0
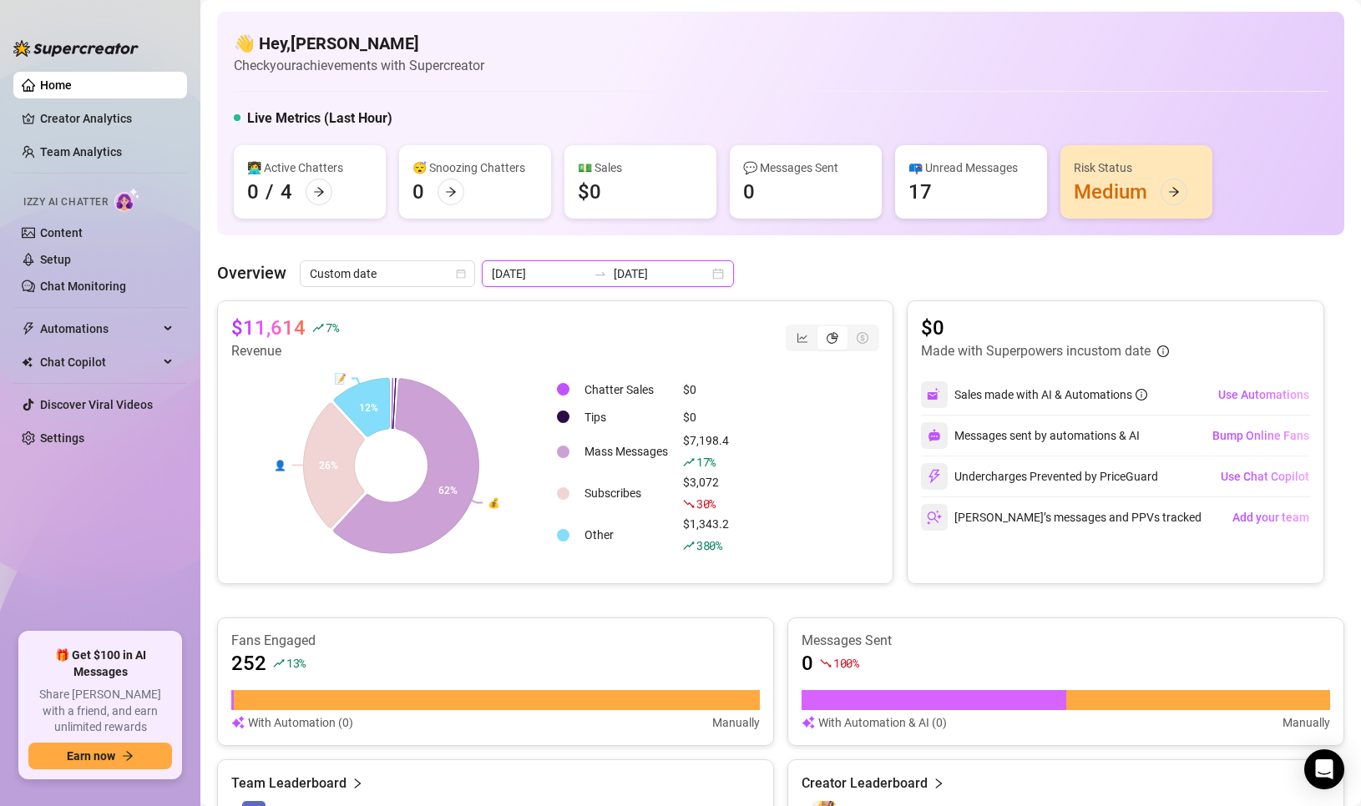
click at [534, 275] on input "2025-05-01" at bounding box center [539, 274] width 95 height 18
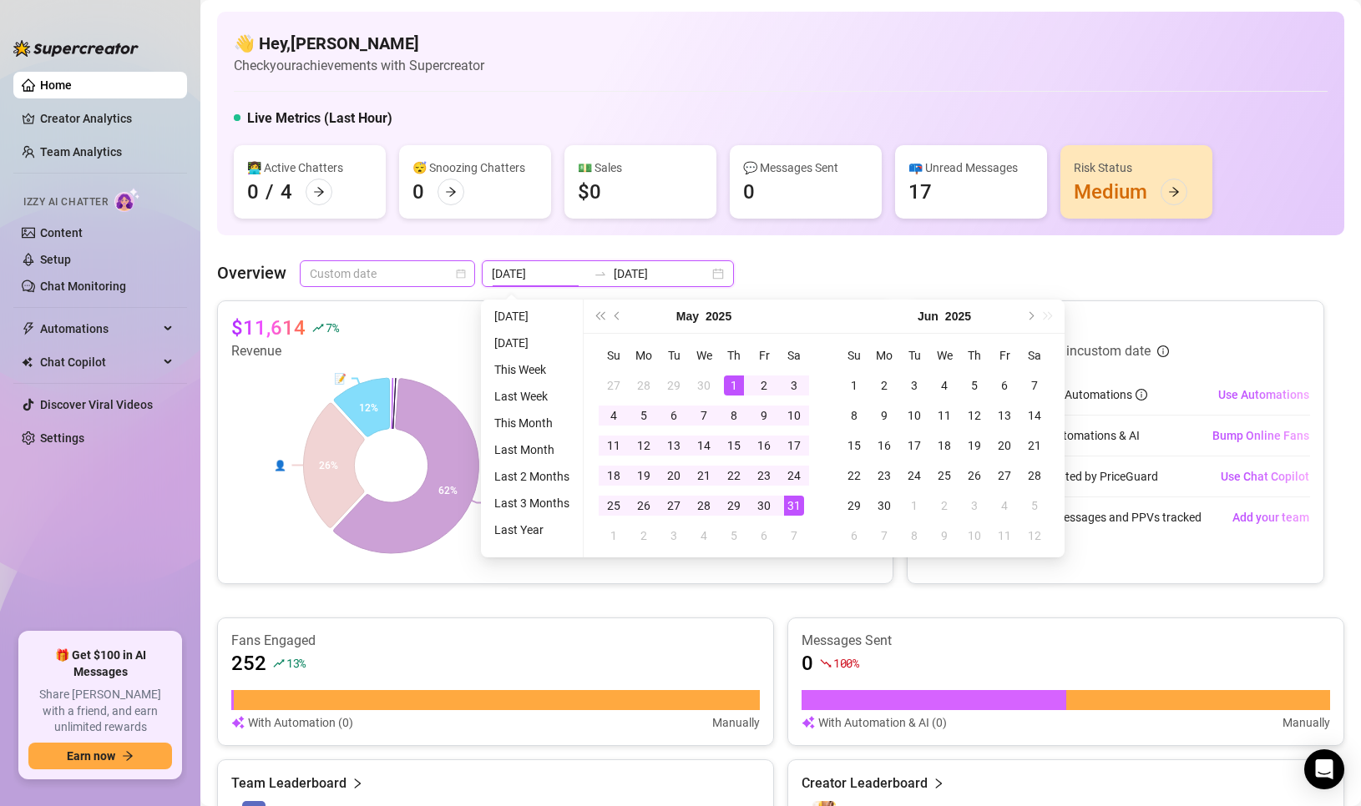
click at [447, 276] on span "Custom date" at bounding box center [387, 273] width 155 height 25
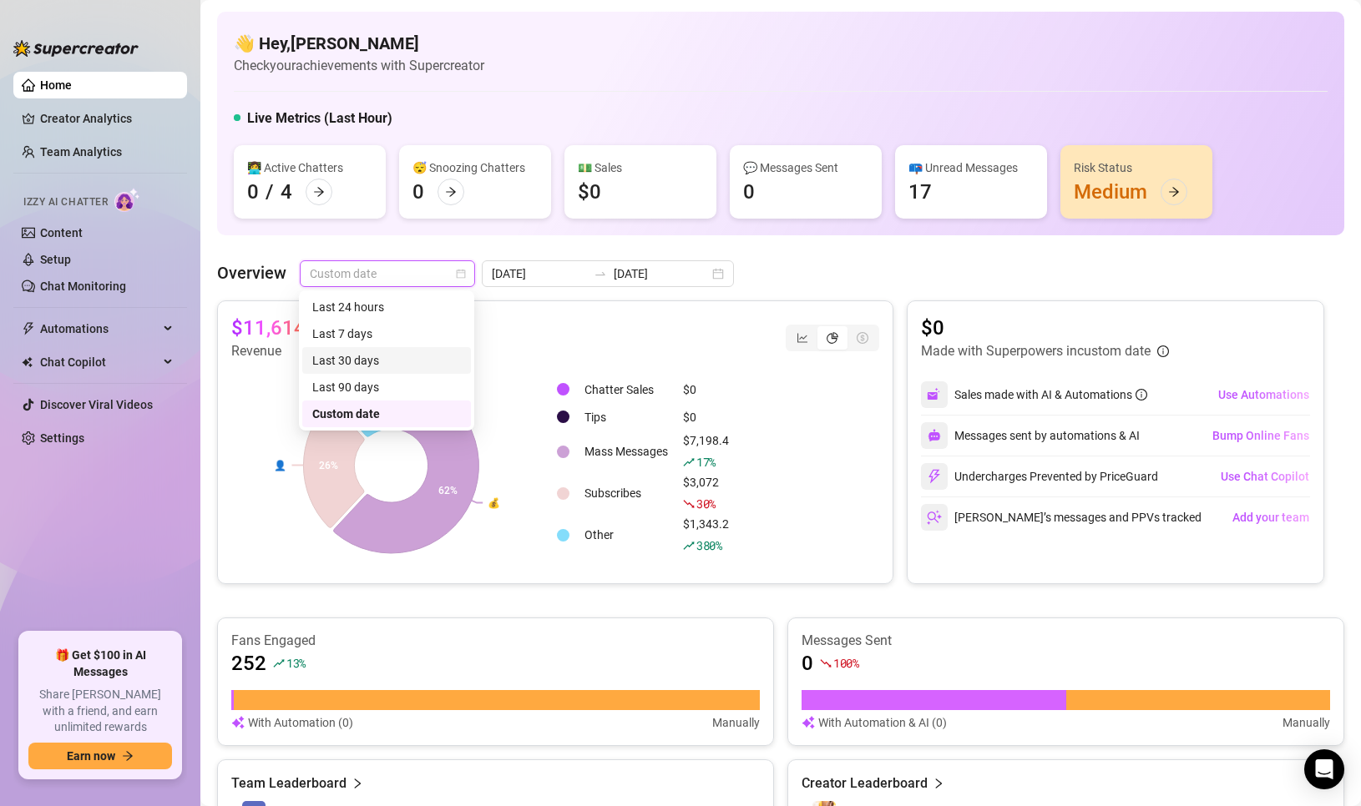
click at [386, 357] on div "Last 30 days" at bounding box center [386, 360] width 149 height 18
